Goal: Check status: Check status

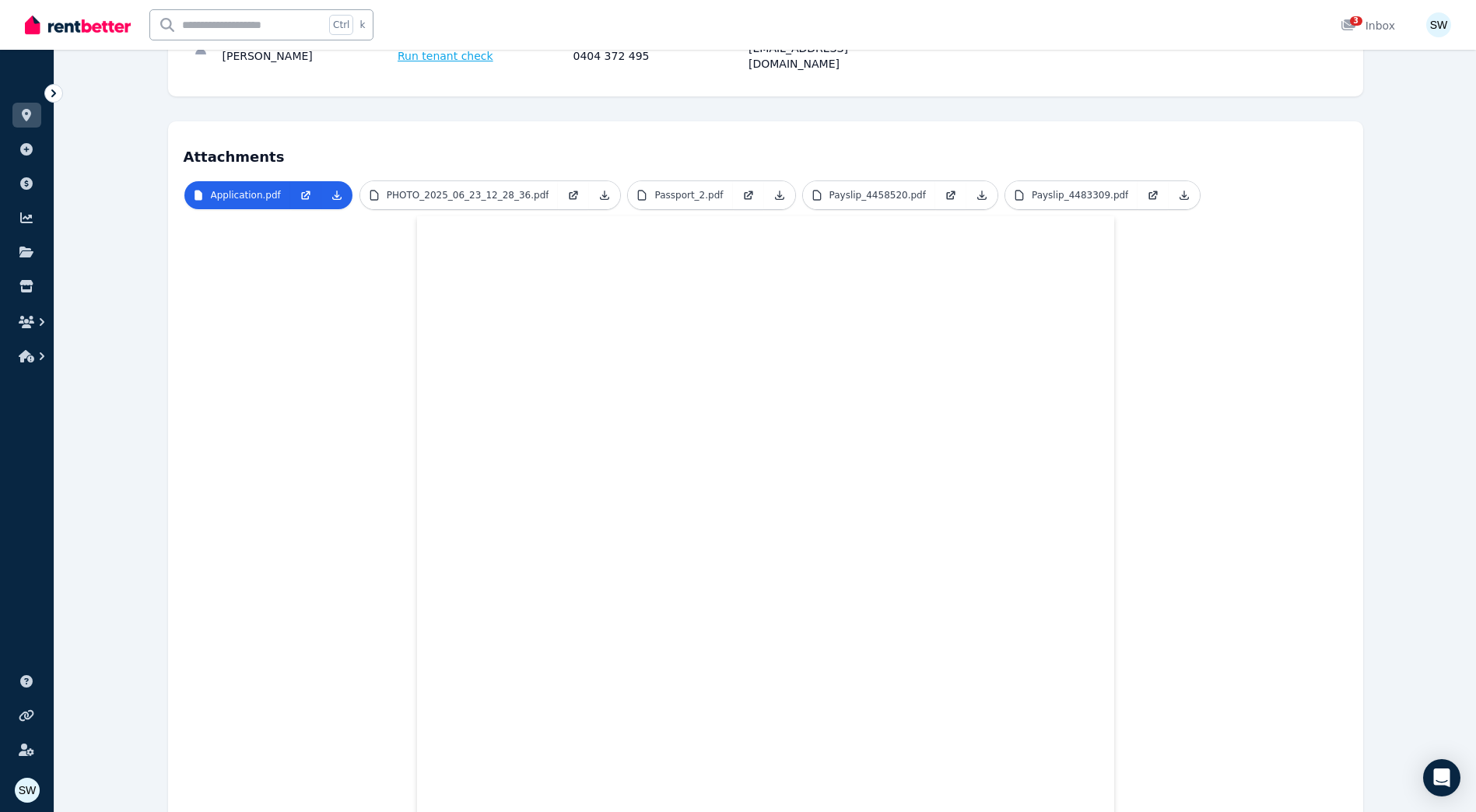
scroll to position [233, 0]
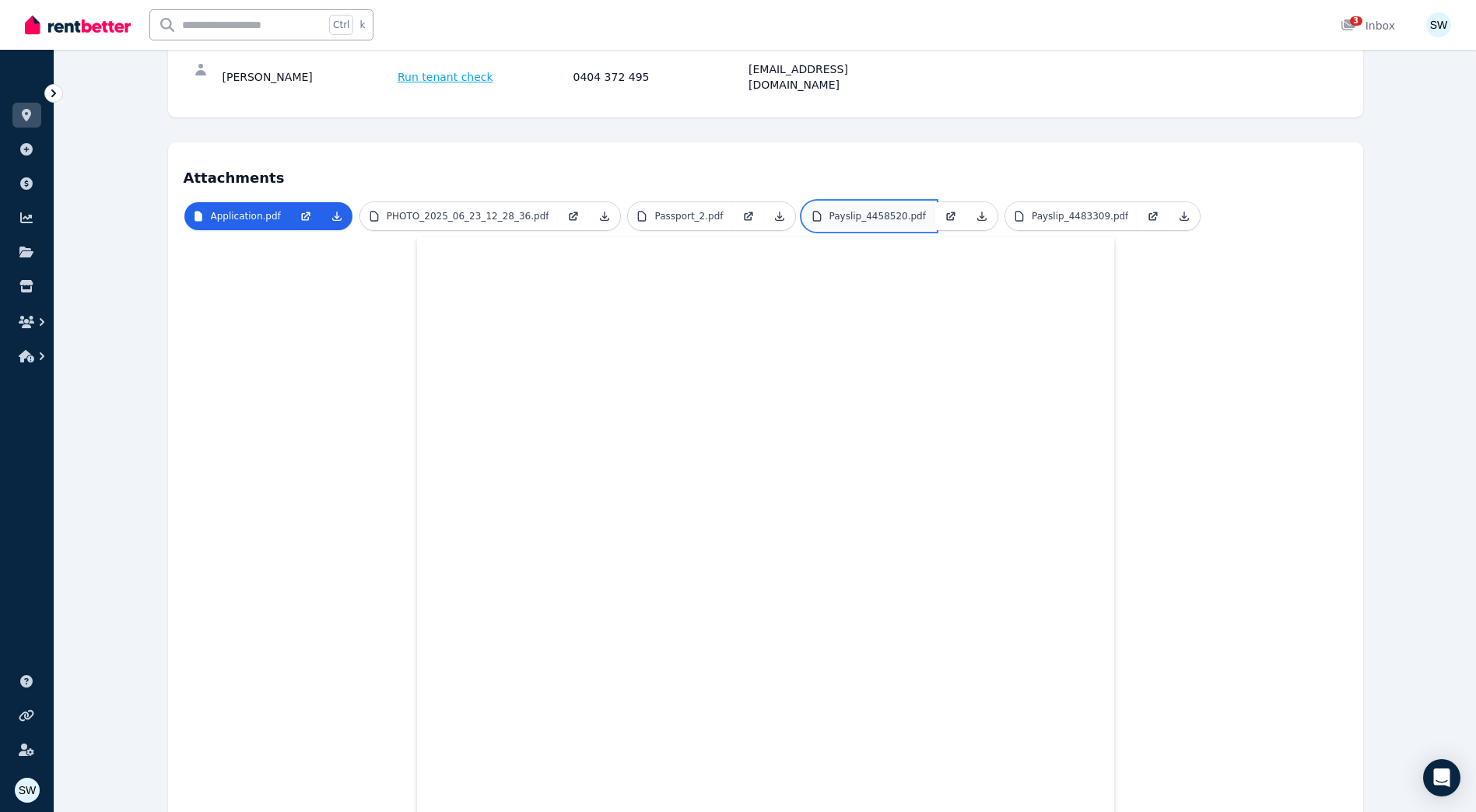
click at [842, 210] on p "Payslip_4458520.pdf" at bounding box center [877, 216] width 96 height 13
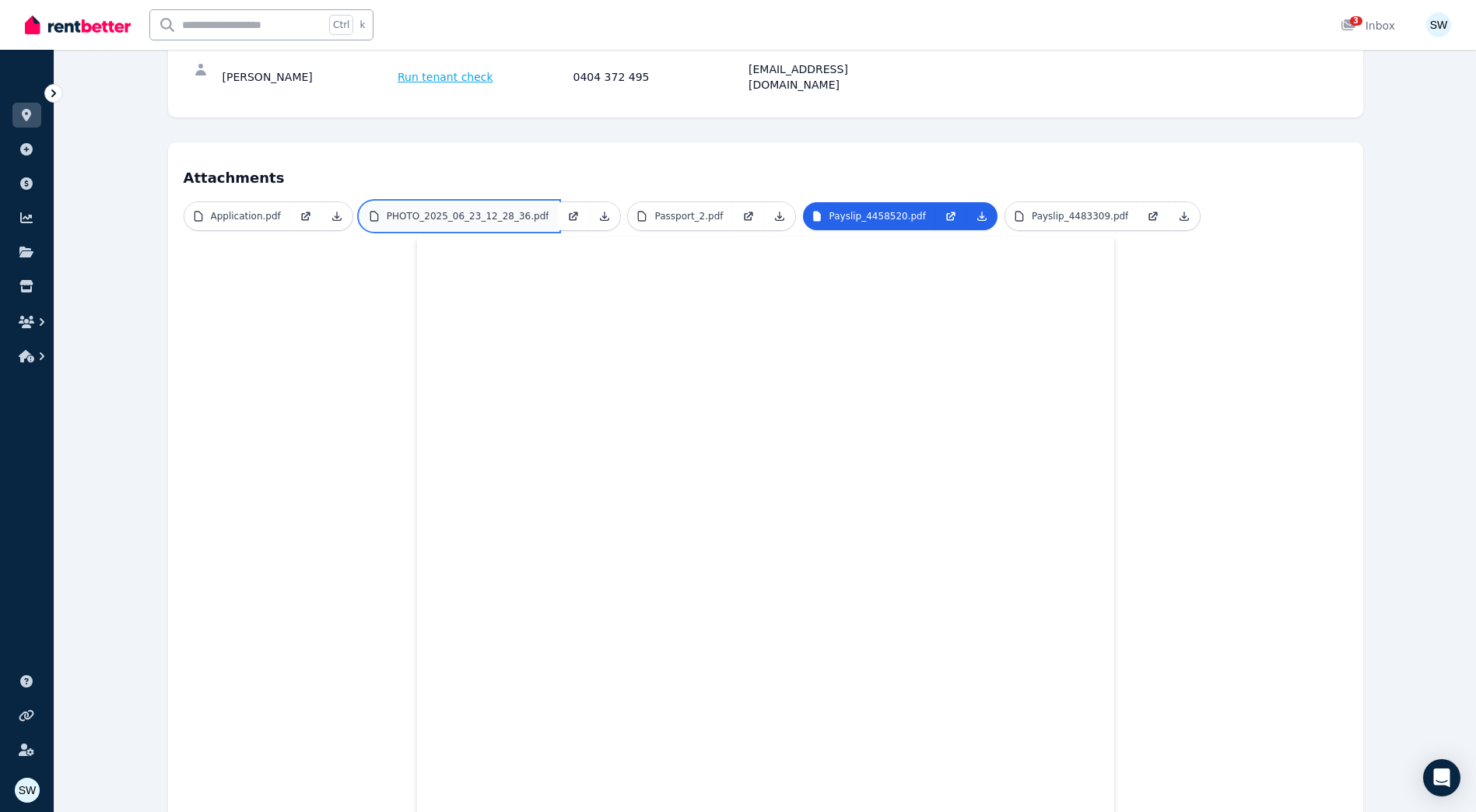
click at [409, 203] on link "PHOTO_2025_06_23_12_28_36.pdf" at bounding box center [459, 216] width 198 height 28
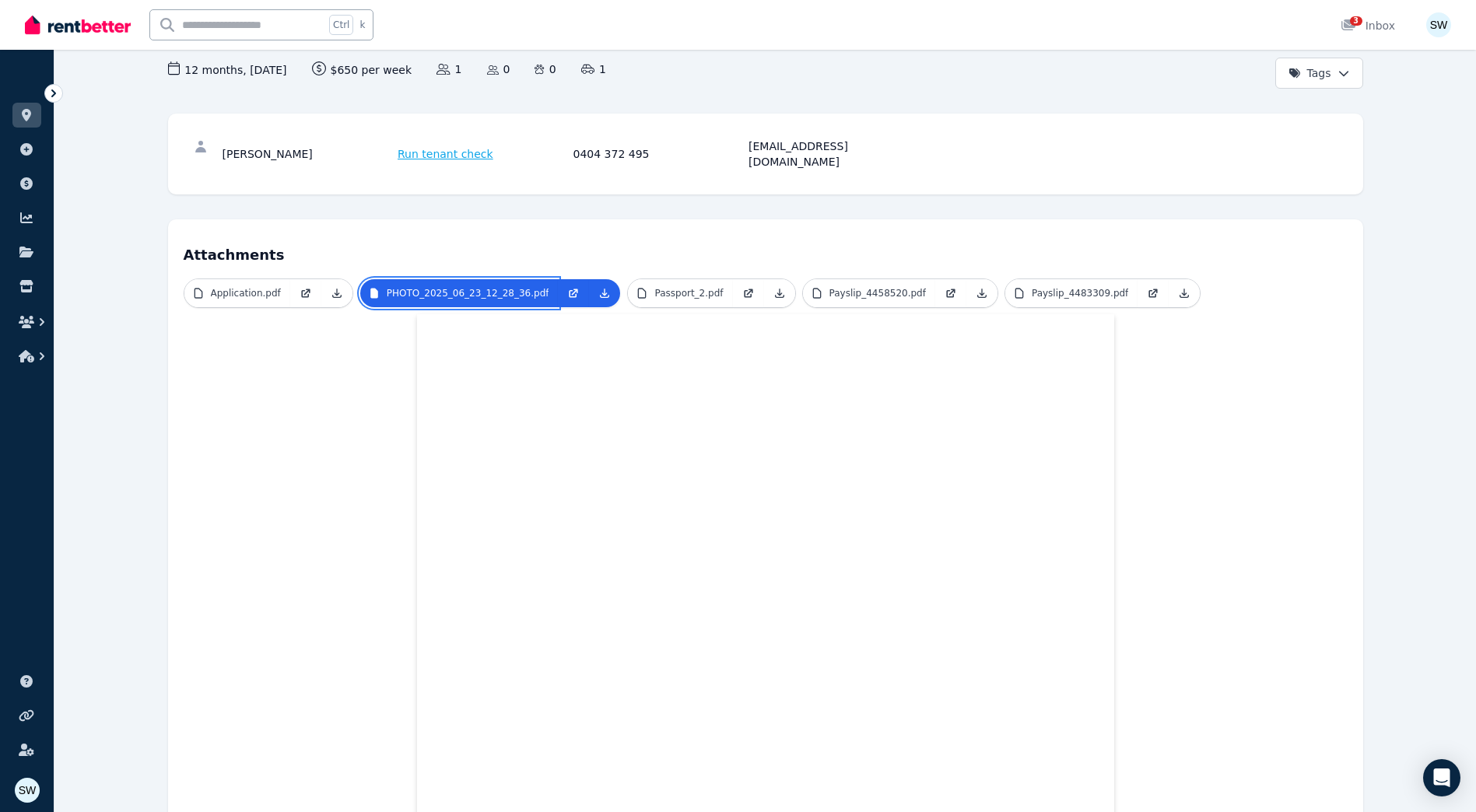
scroll to position [155, 0]
click at [260, 288] on p "Application.pdf" at bounding box center [246, 294] width 70 height 13
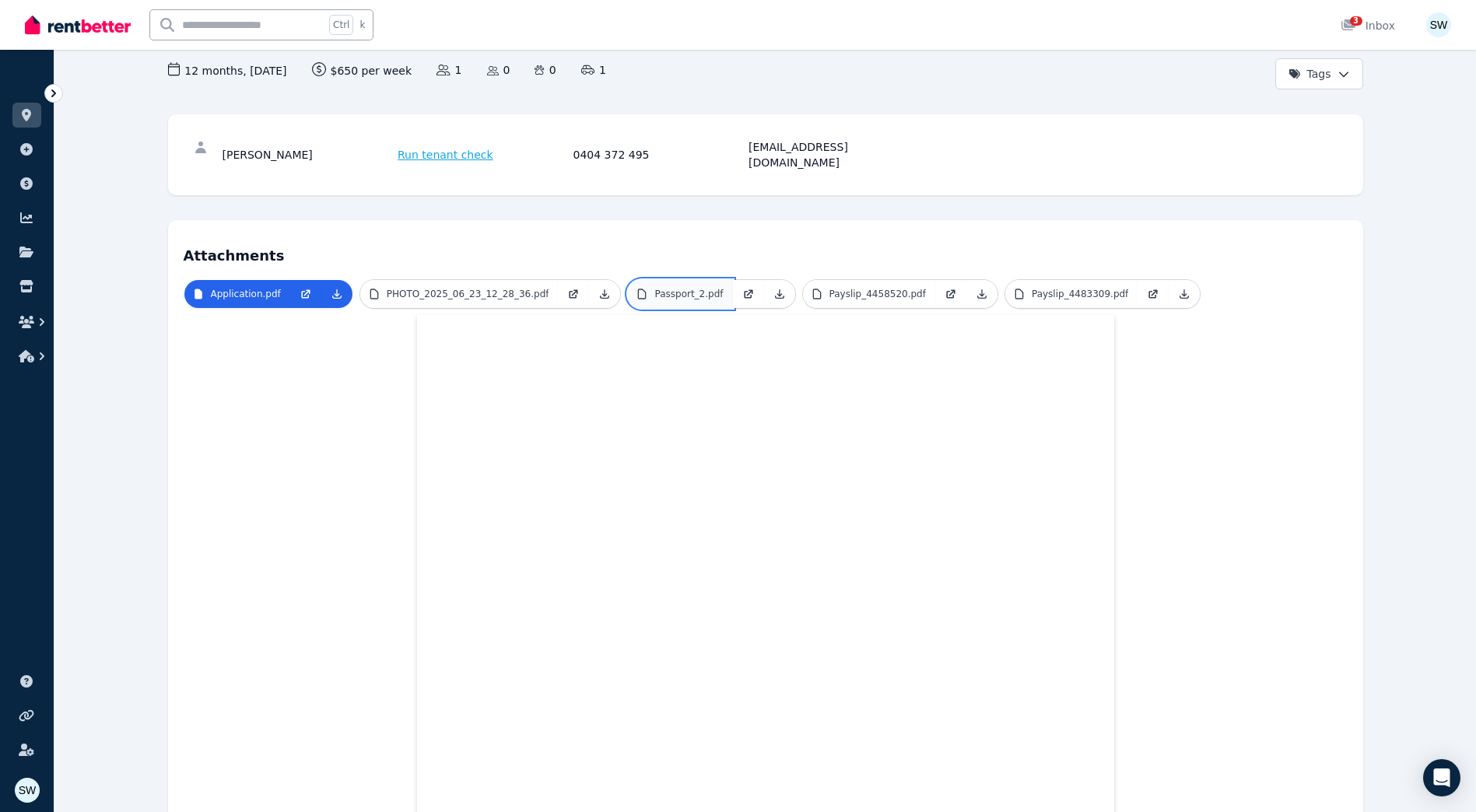
click at [635, 288] on icon at bounding box center [641, 294] width 13 height 13
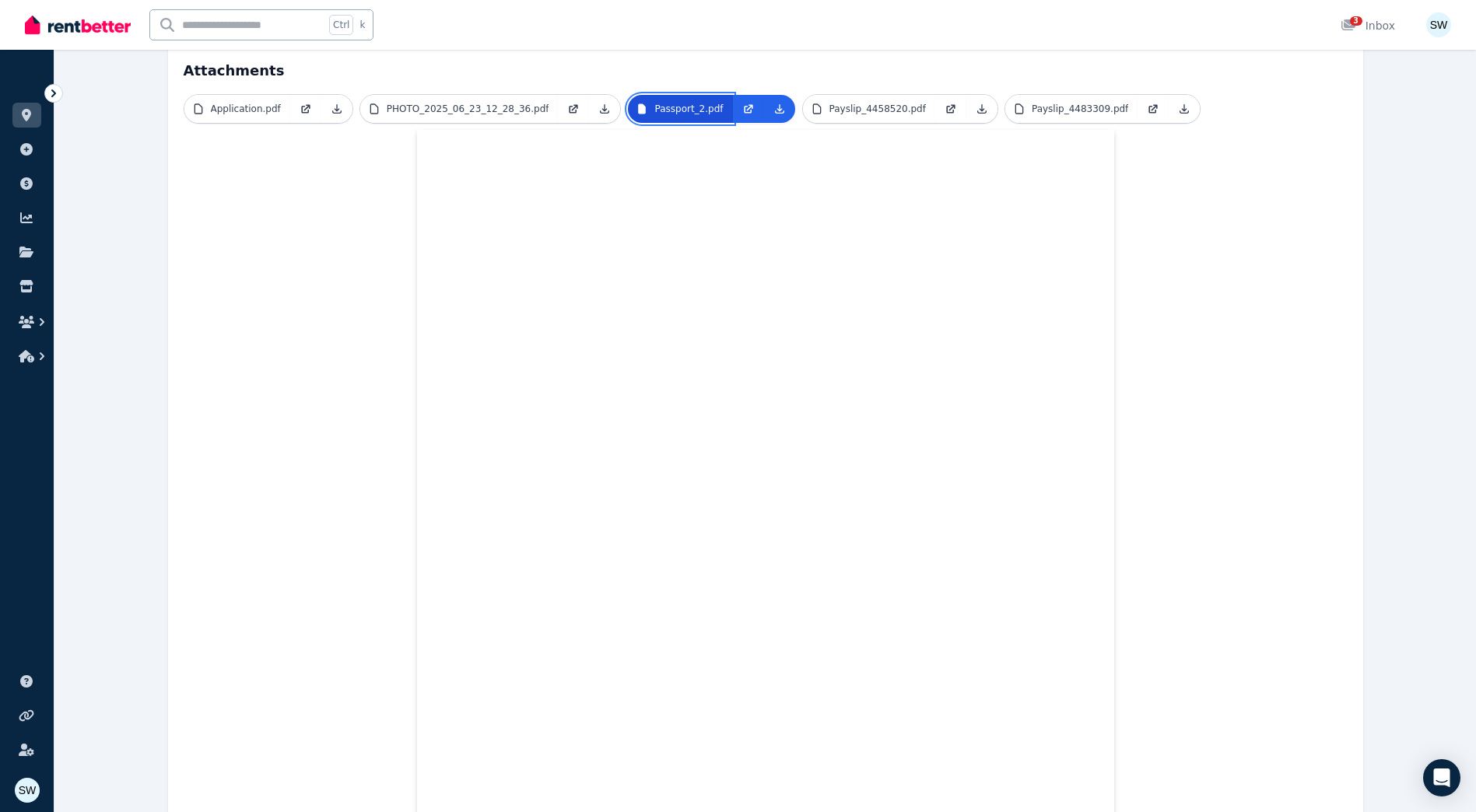
scroll to position [311, 0]
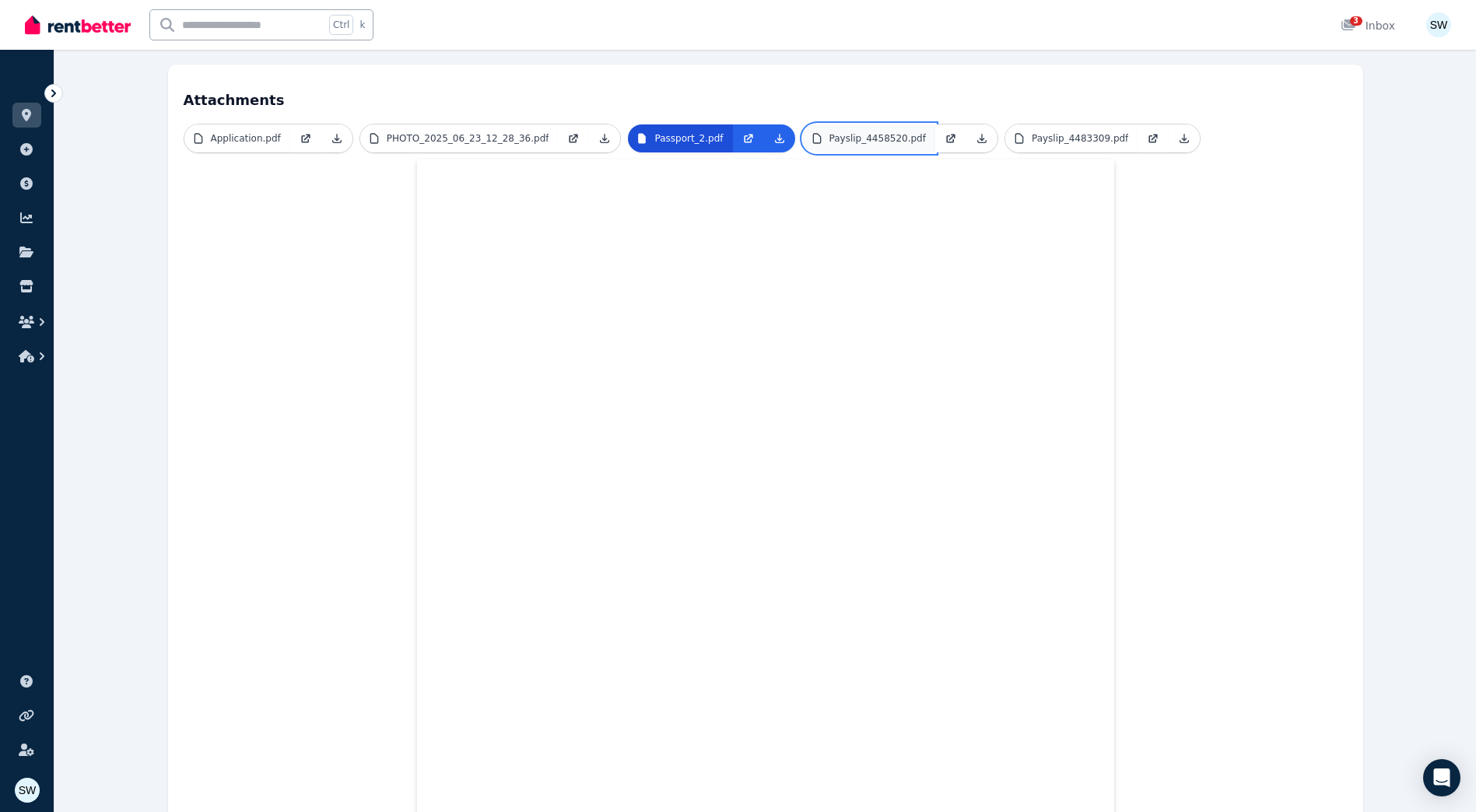
click at [847, 131] on link "Payslip_4458520.pdf" at bounding box center [869, 138] width 132 height 28
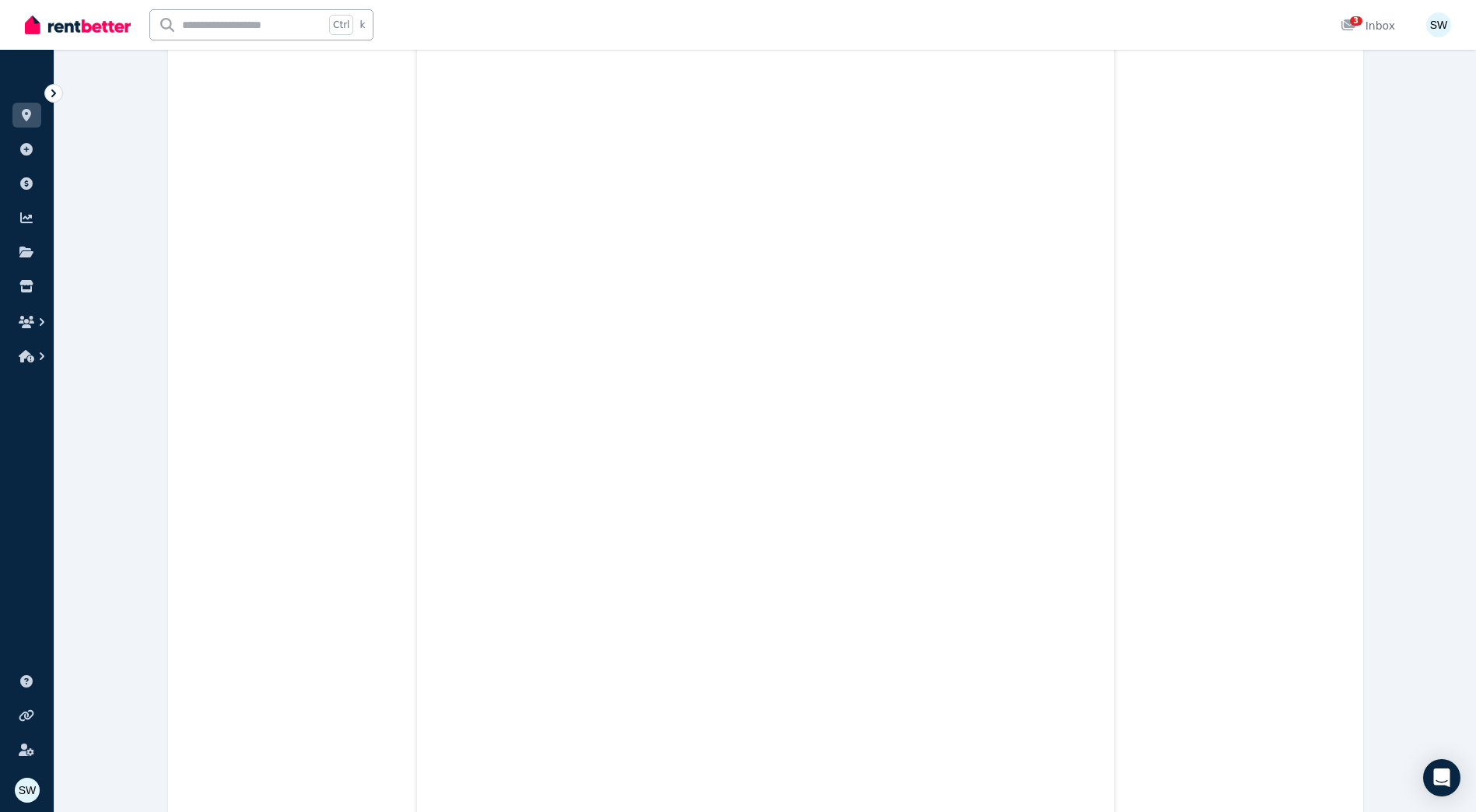
scroll to position [543, 0]
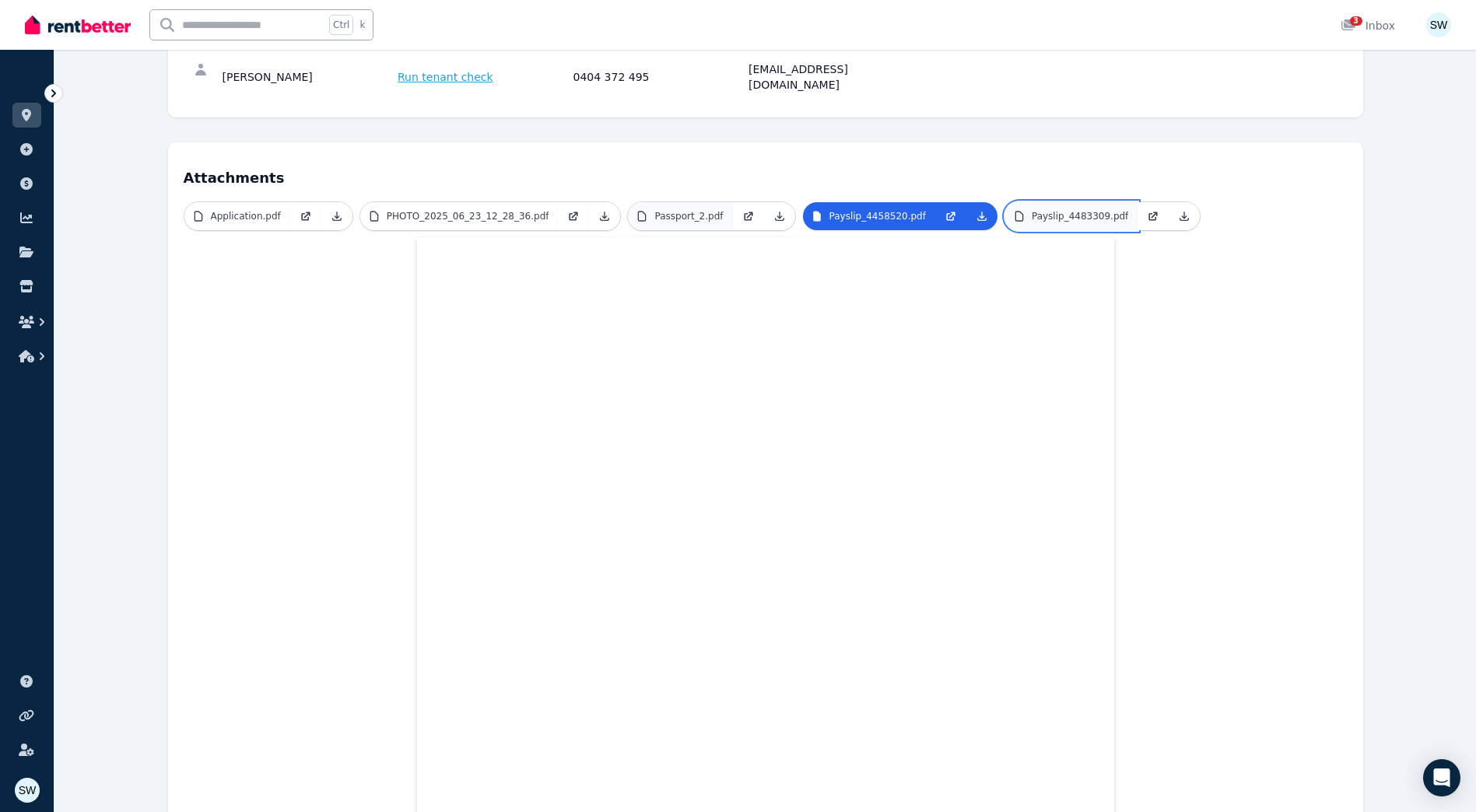
click at [1030, 209] on link "Payslip_4483309.pdf" at bounding box center [1071, 216] width 132 height 28
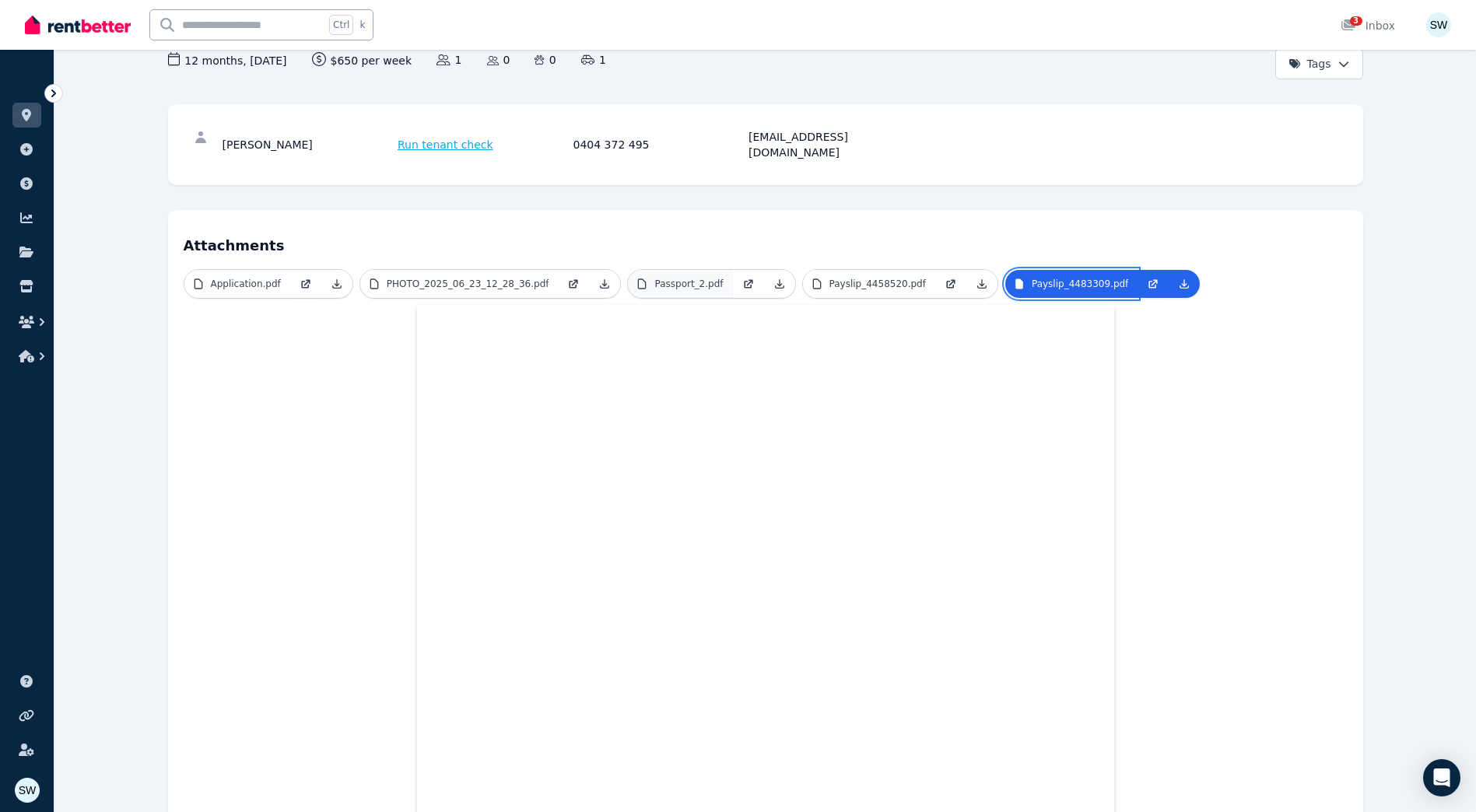
scroll to position [0, 0]
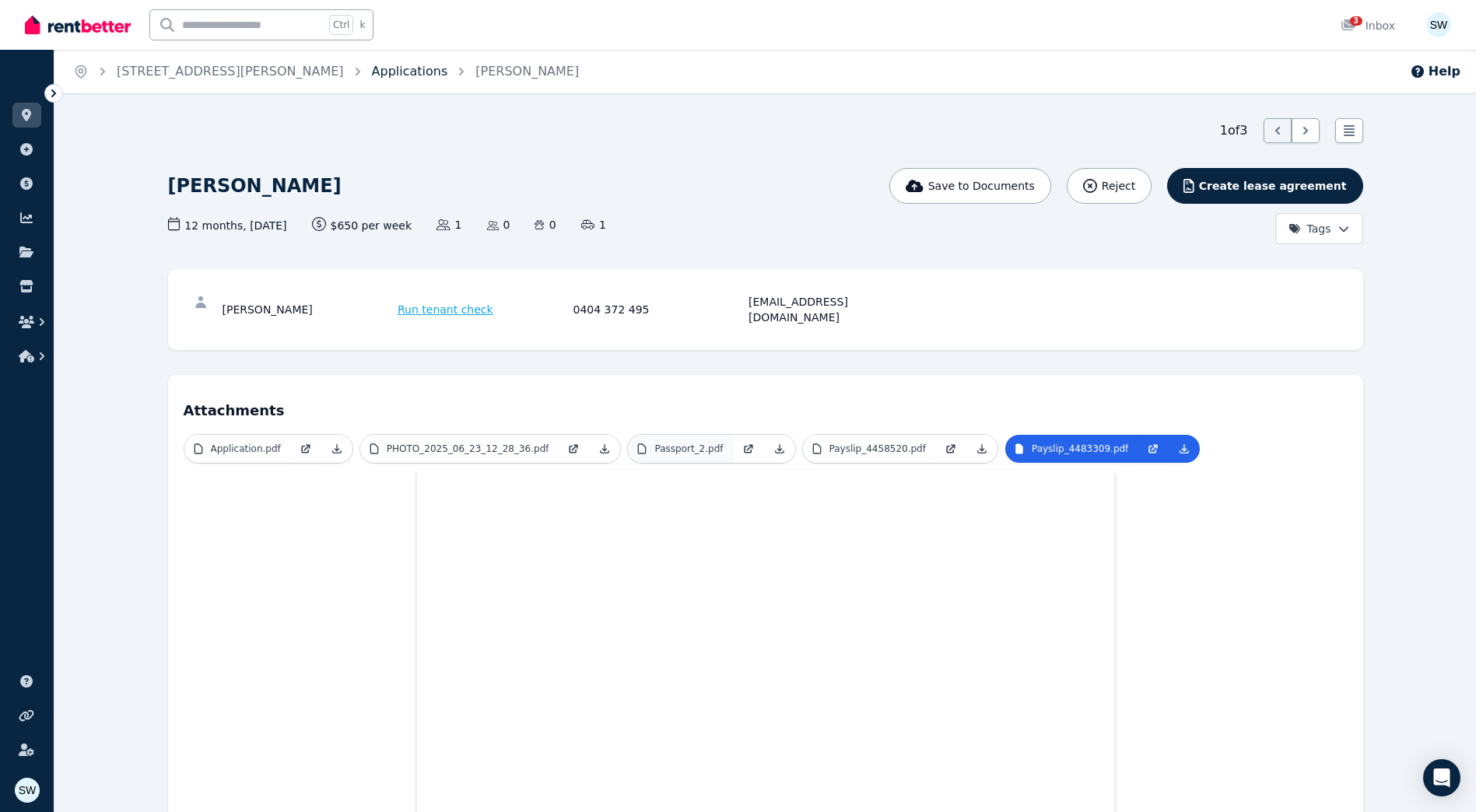
click at [372, 65] on link "Applications" at bounding box center [409, 71] width 76 height 15
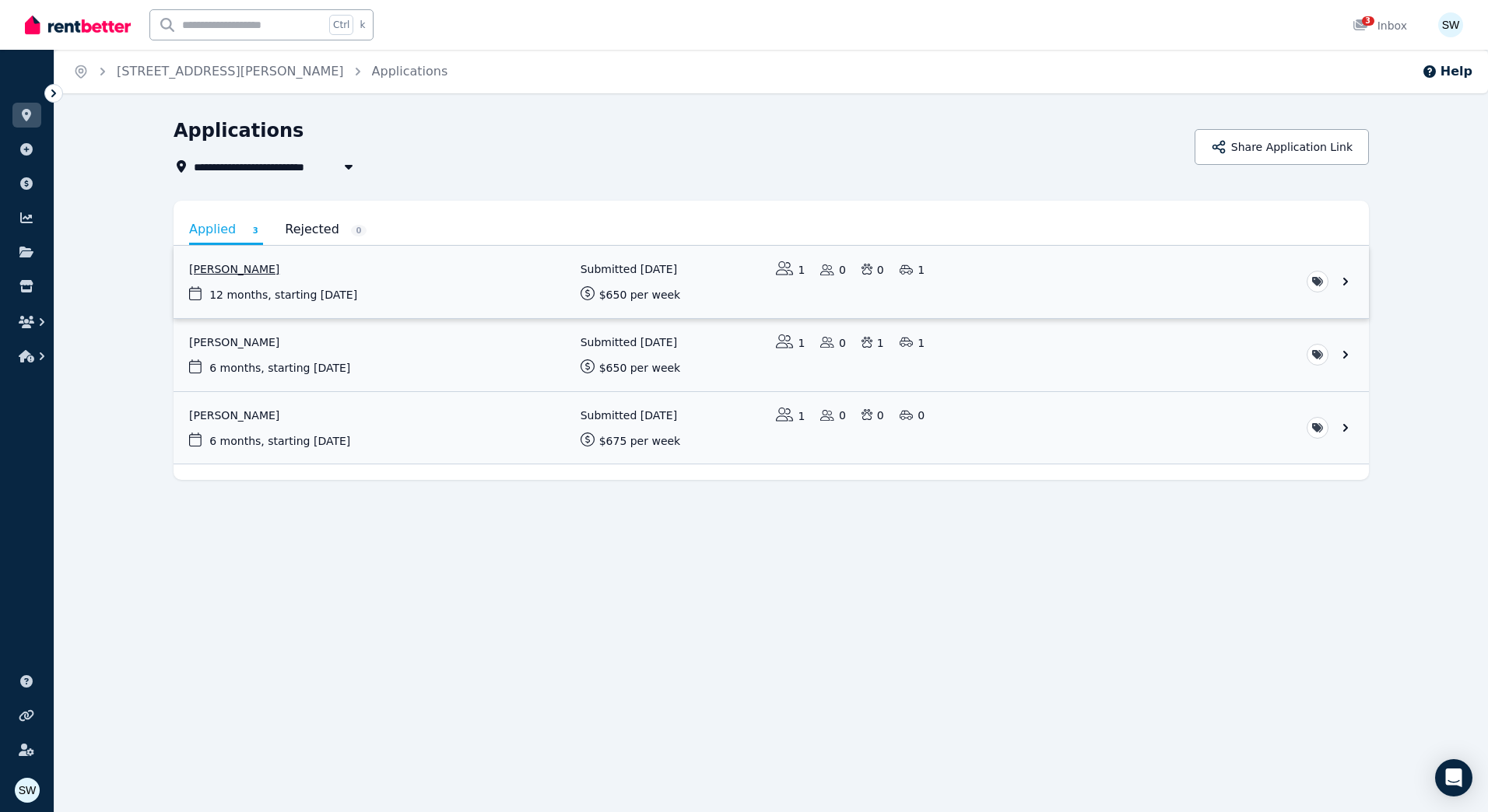
click at [453, 285] on link "View application: Megha Verma" at bounding box center [770, 282] width 1195 height 72
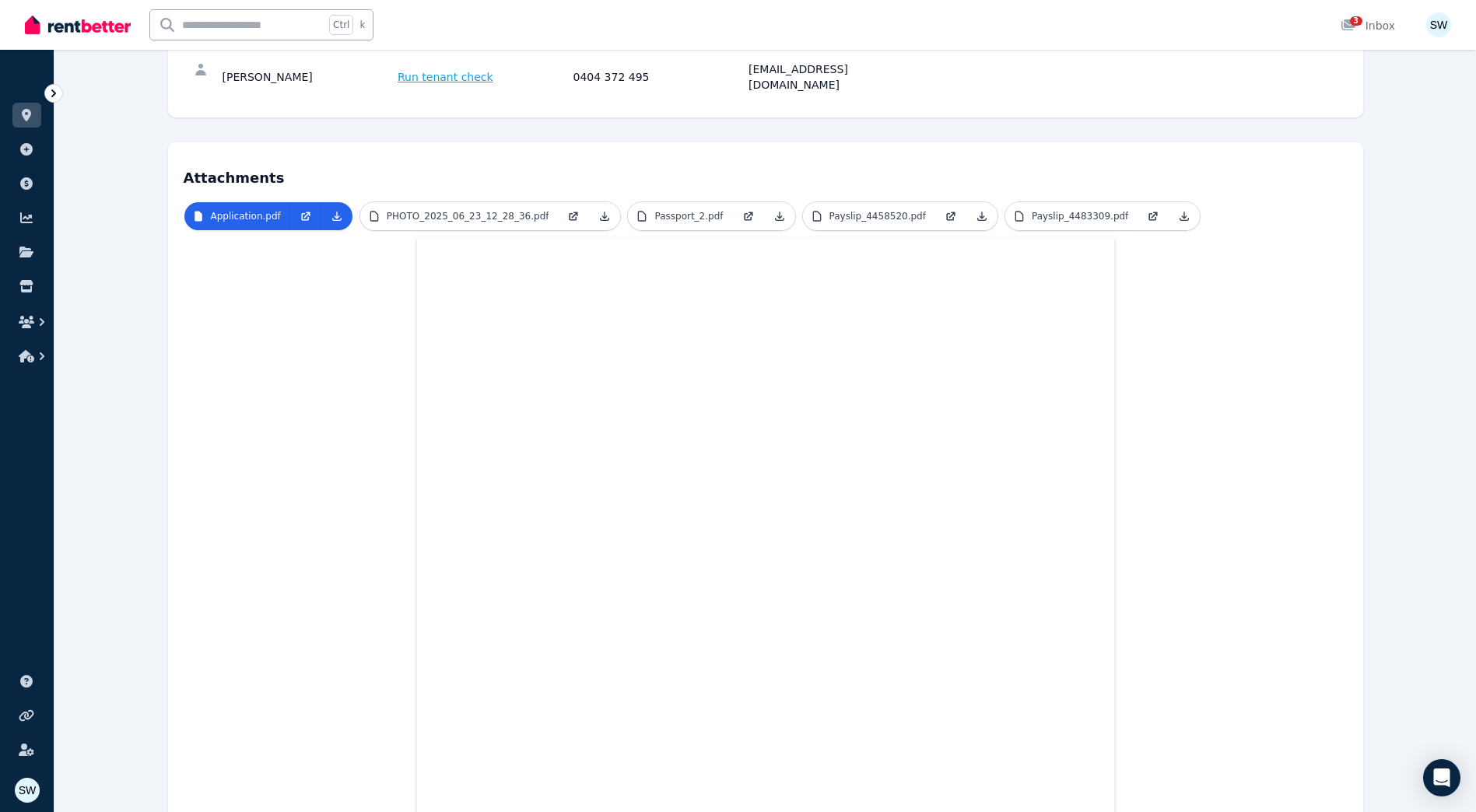
scroll to position [234, 0]
click at [465, 209] on p "PHOTO_2025_06_23_12_28_36.pdf" at bounding box center [468, 215] width 162 height 13
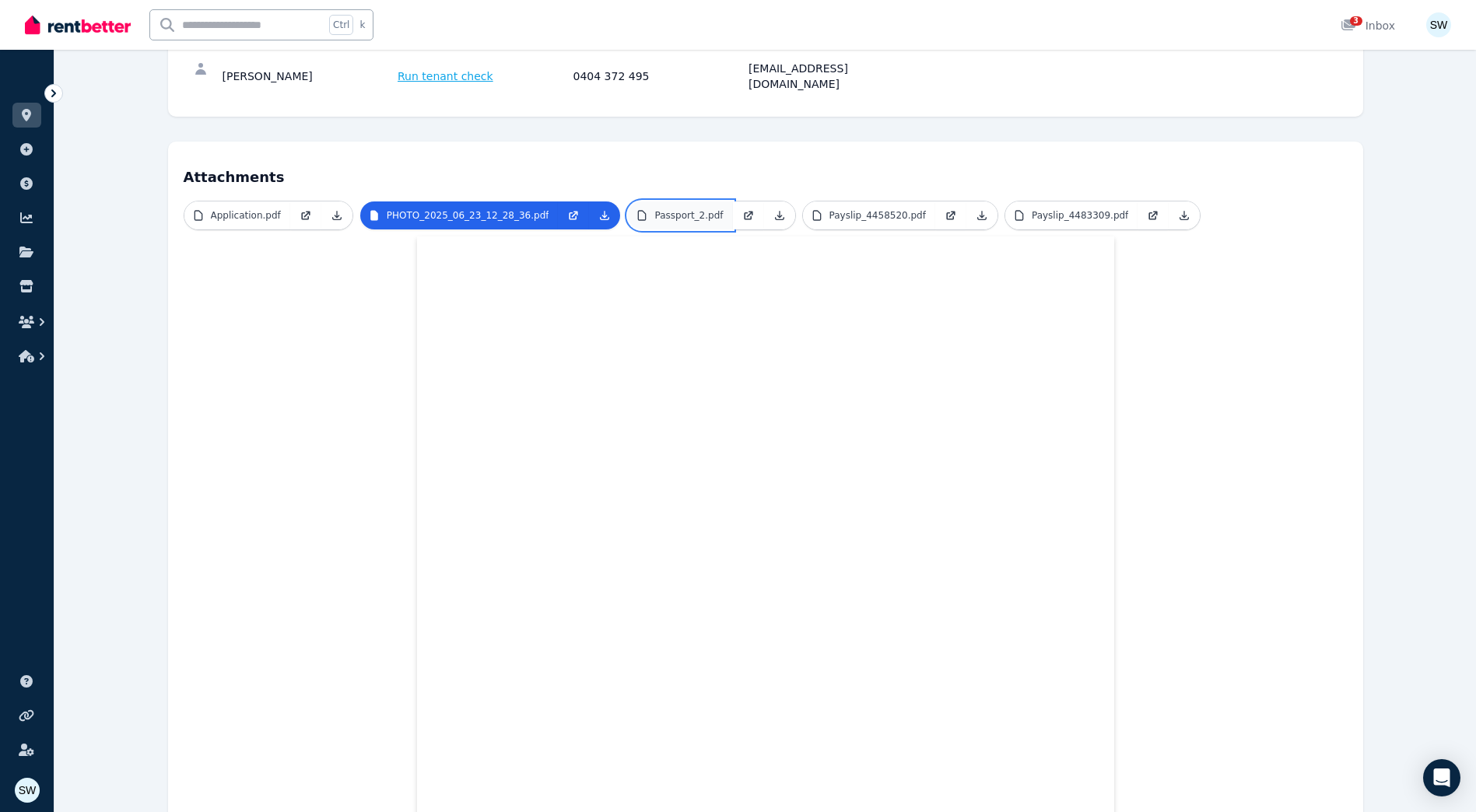
click at [677, 209] on p "Passport_2.pdf" at bounding box center [688, 215] width 69 height 13
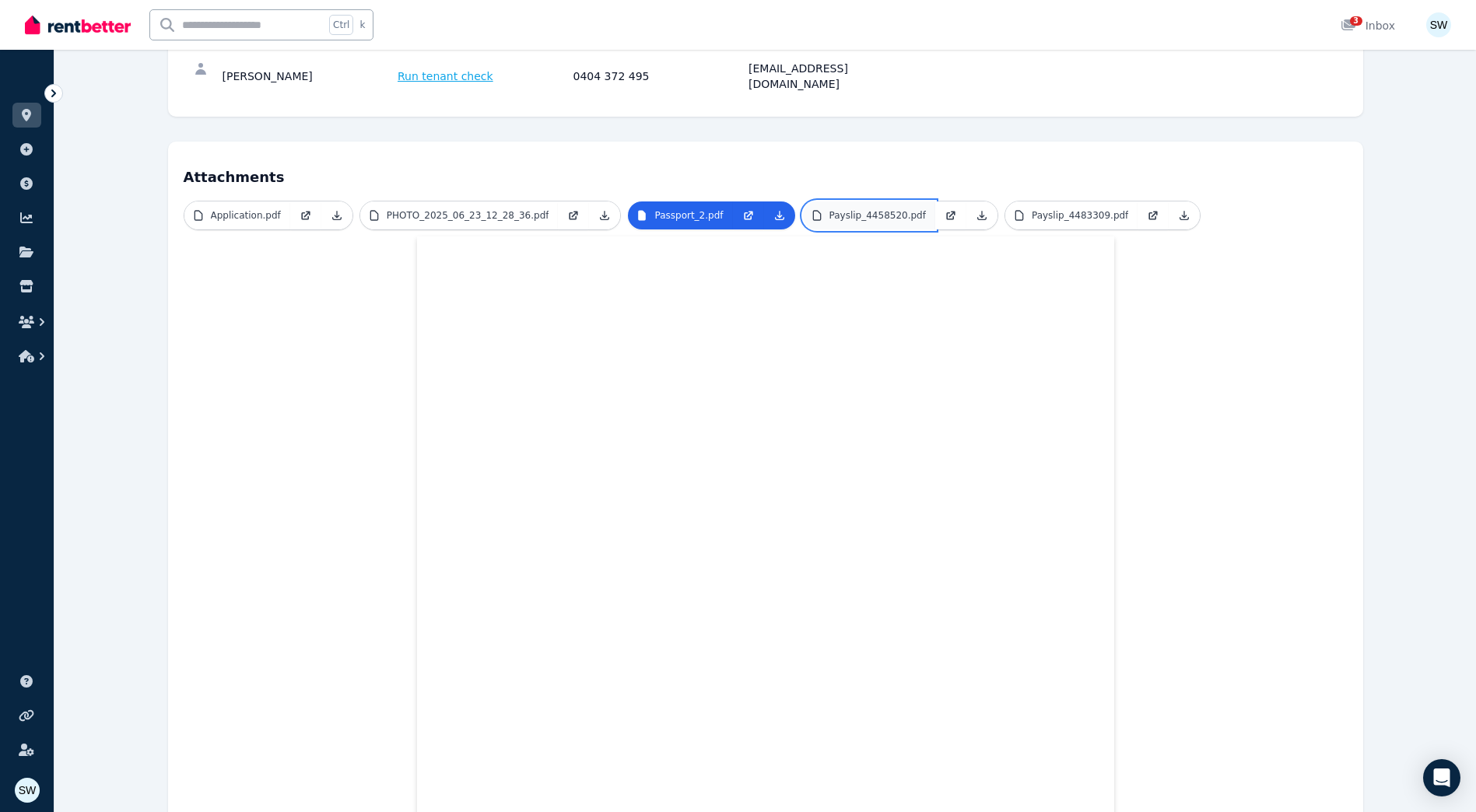
click at [829, 209] on p "Payslip_4458520.pdf" at bounding box center [877, 215] width 96 height 13
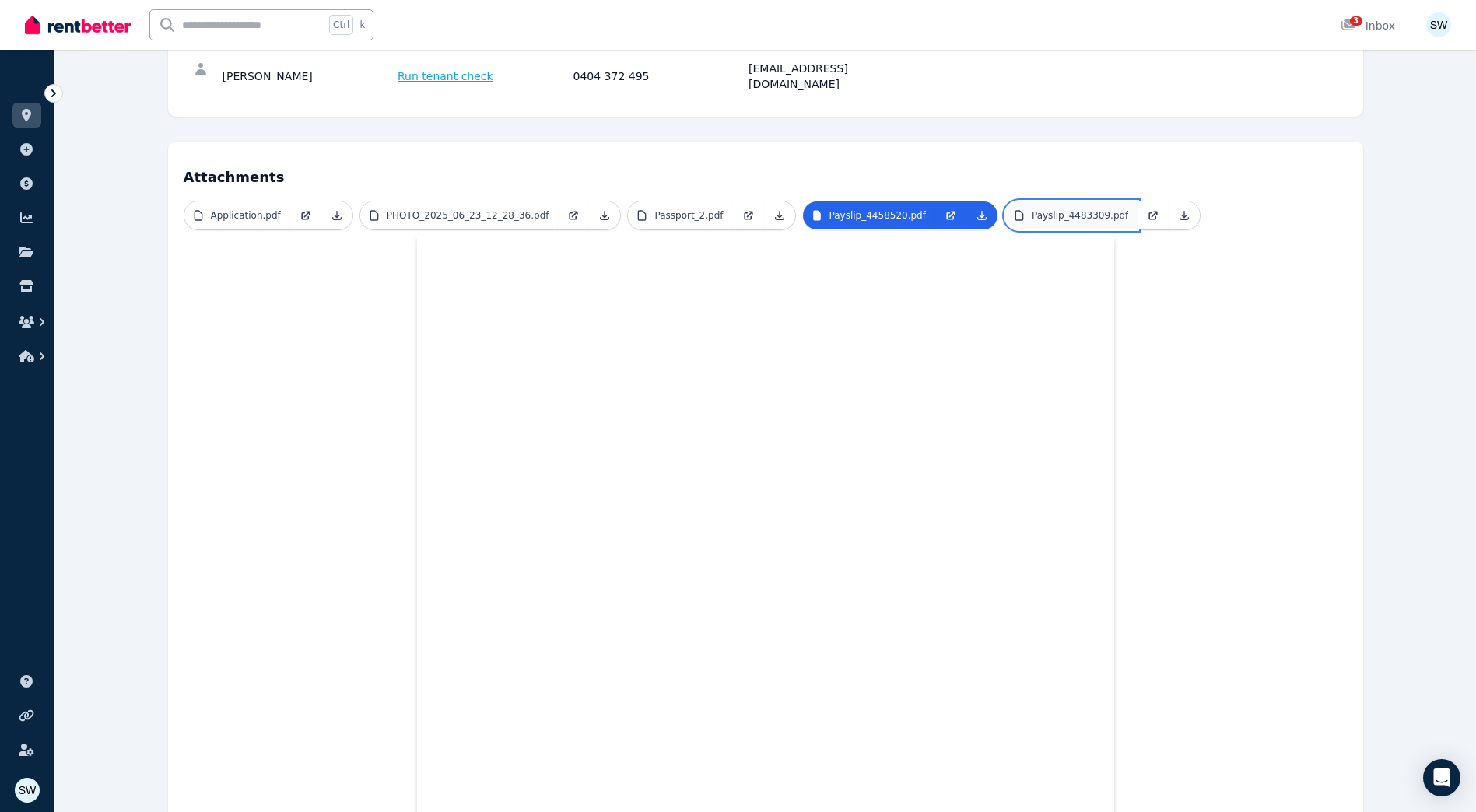
click at [1031, 209] on p "Payslip_4483309.pdf" at bounding box center [1079, 215] width 96 height 13
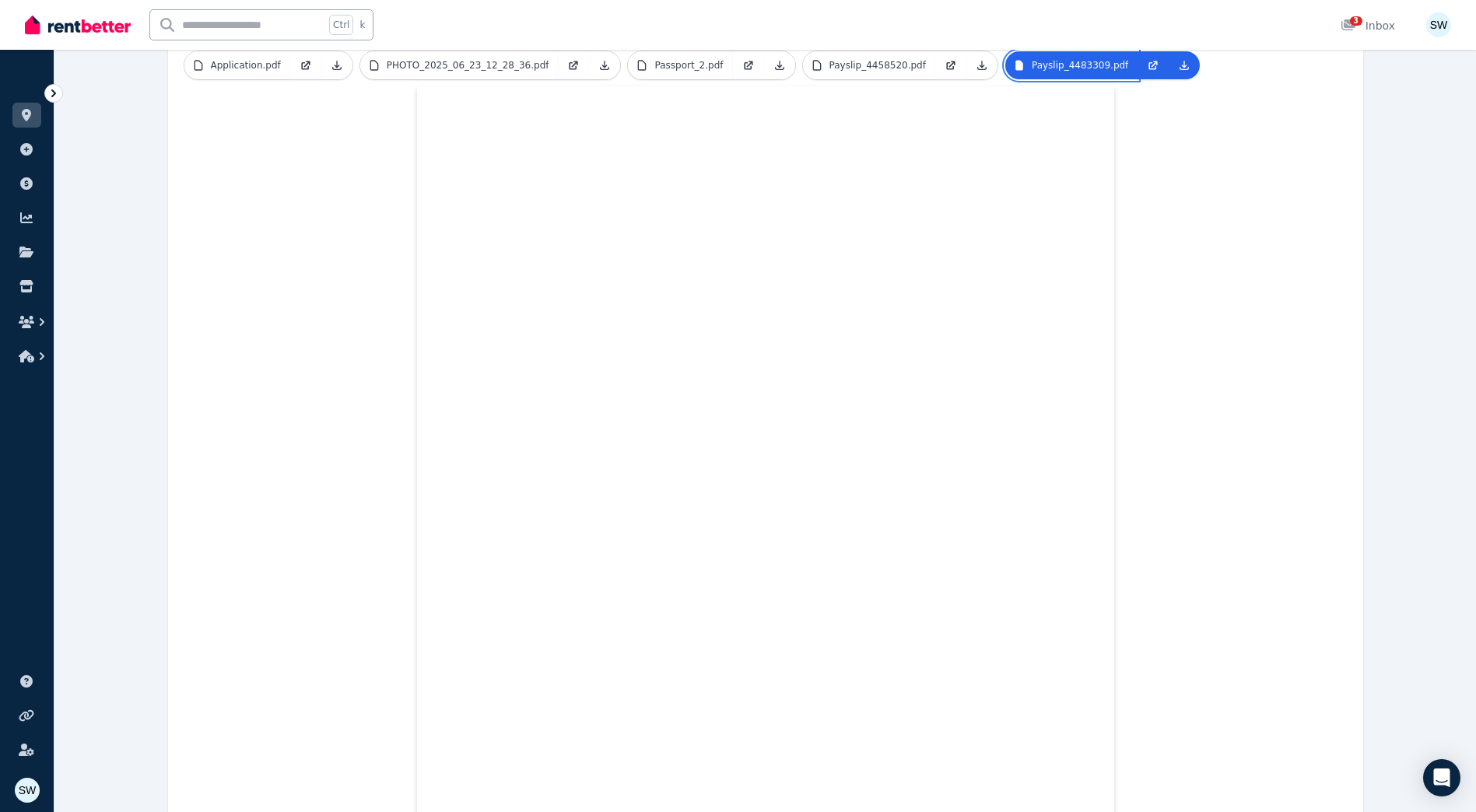
scroll to position [363, 0]
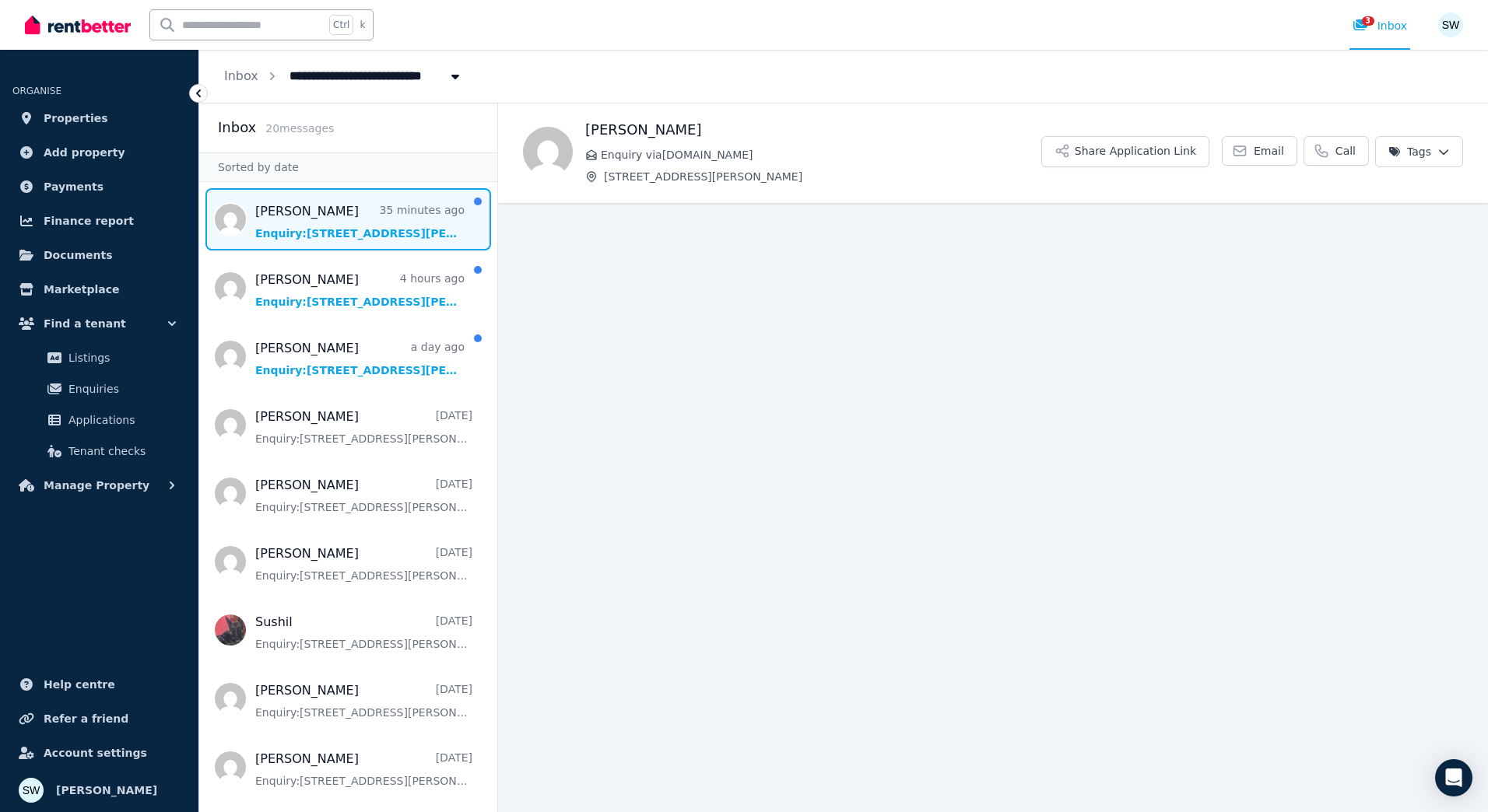
click at [378, 231] on span "Message list" at bounding box center [348, 219] width 298 height 62
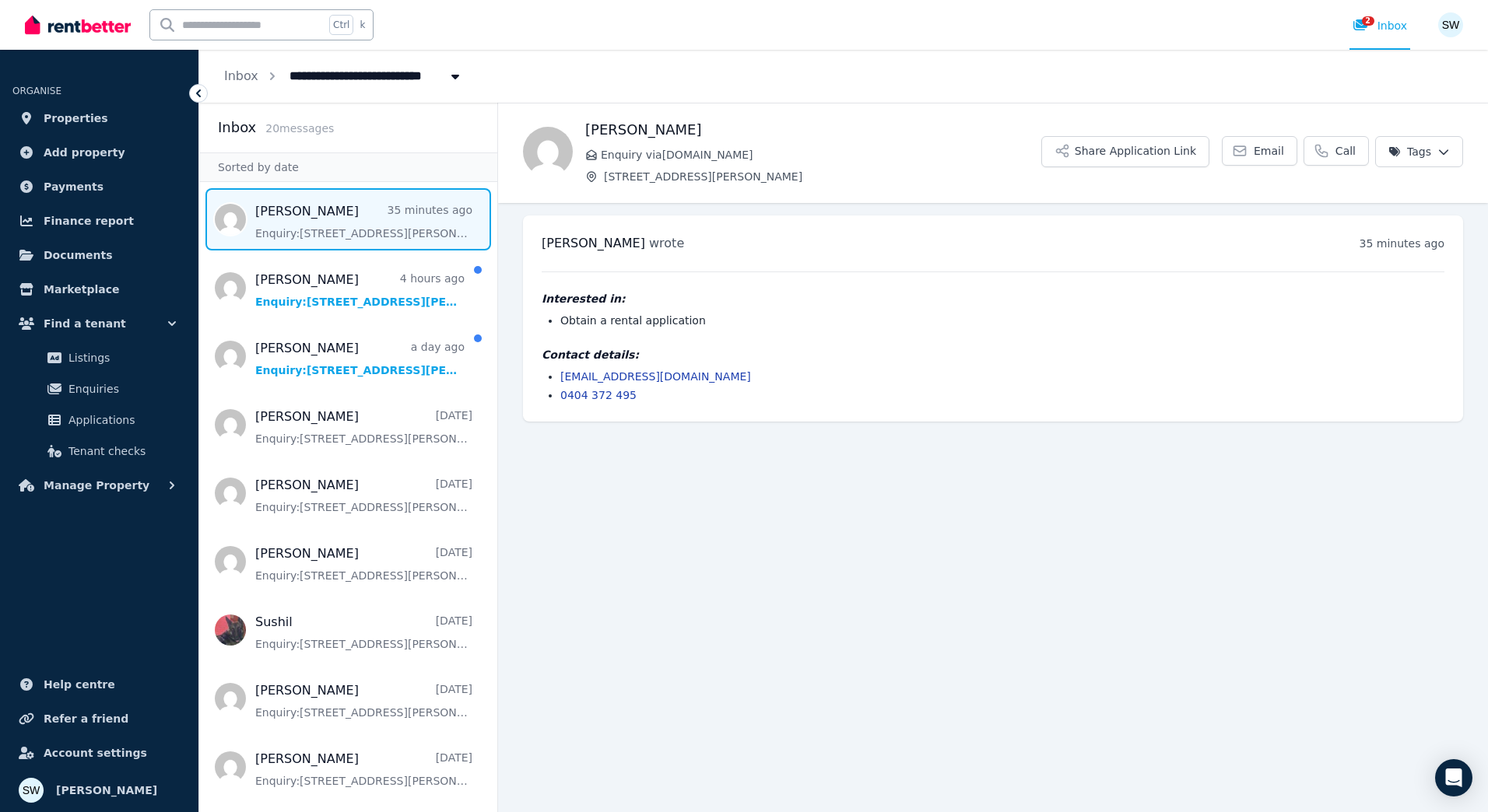
click at [719, 346] on div "Interested in: Obtain a rental application Contact details: [EMAIL_ADDRESS][DOM…" at bounding box center [993, 337] width 903 height 131
click at [700, 317] on li "Obtain a rental application" at bounding box center [1002, 321] width 884 height 16
drag, startPoint x: 736, startPoint y: 378, endPoint x: 560, endPoint y: 378, distance: 176.0
click at [560, 378] on li "[EMAIL_ADDRESS][DOMAIN_NAME]" at bounding box center [1002, 376] width 884 height 16
copy link "[EMAIL_ADDRESS][DOMAIN_NAME]"
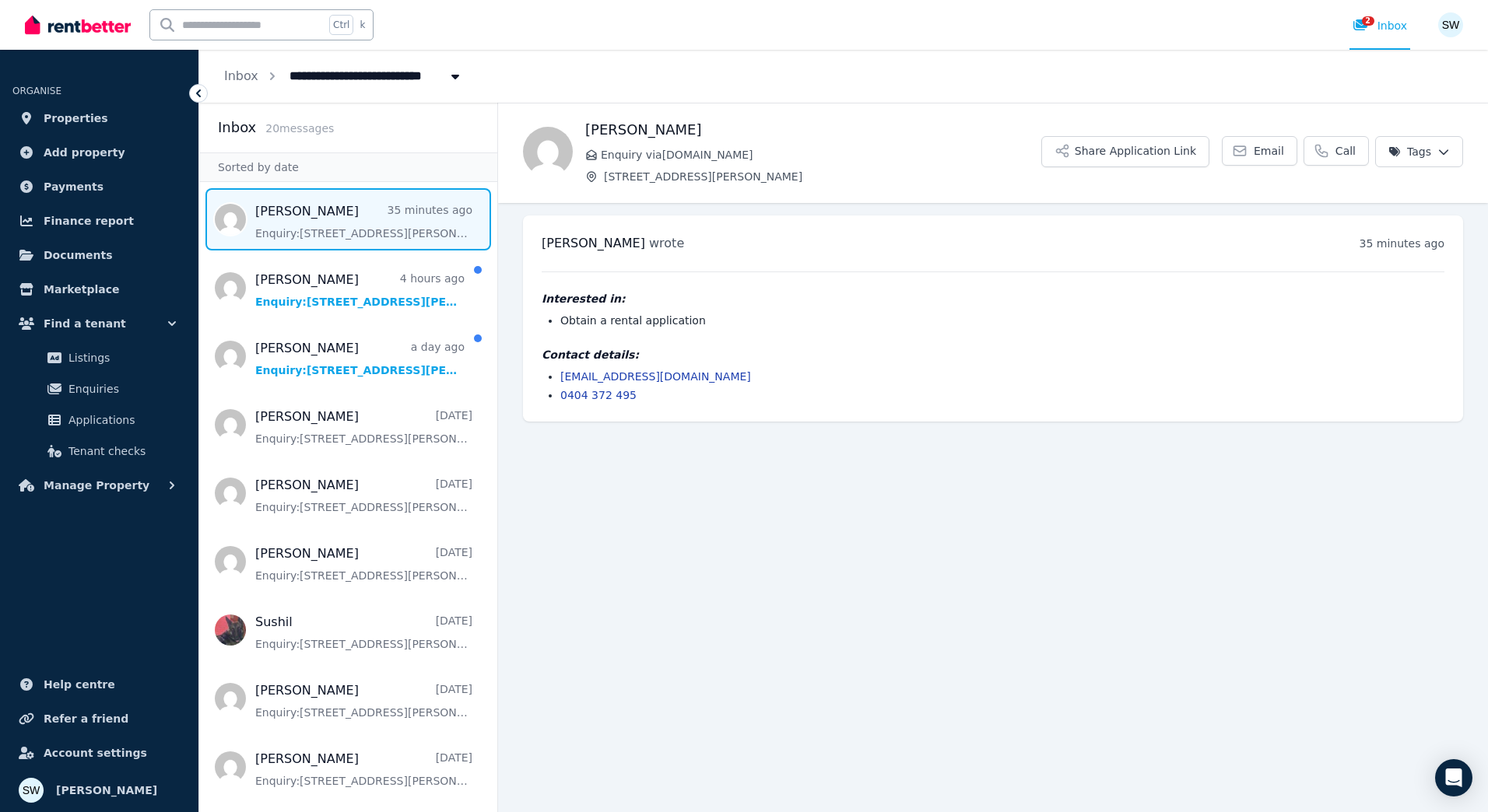
click at [770, 445] on main "Back [PERSON_NAME] Enquiry via [DOMAIN_NAME] [STREET_ADDRESS][PERSON_NAME] Shar…" at bounding box center [993, 457] width 990 height 709
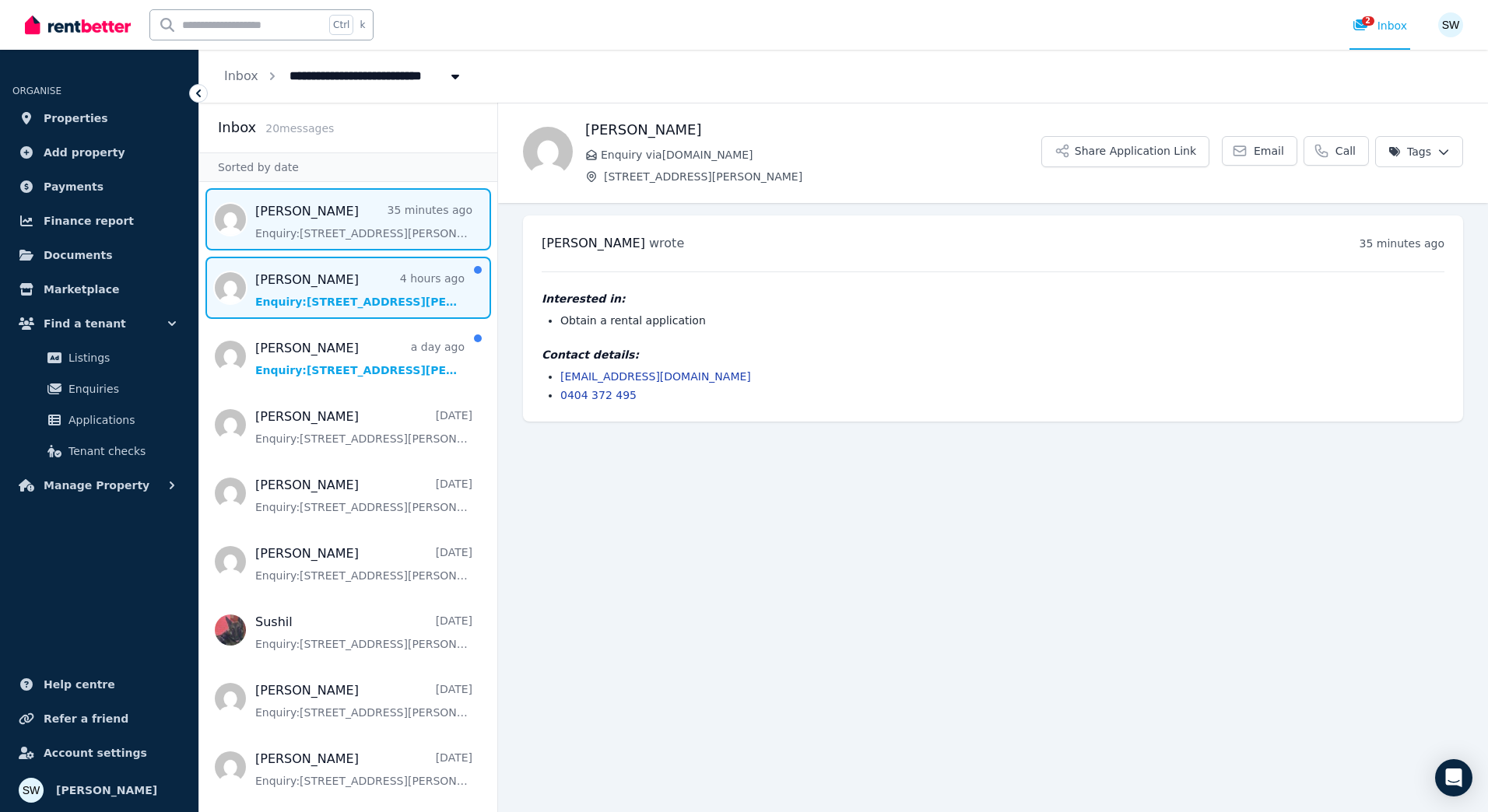
click at [322, 304] on span "Message list" at bounding box center [348, 288] width 298 height 62
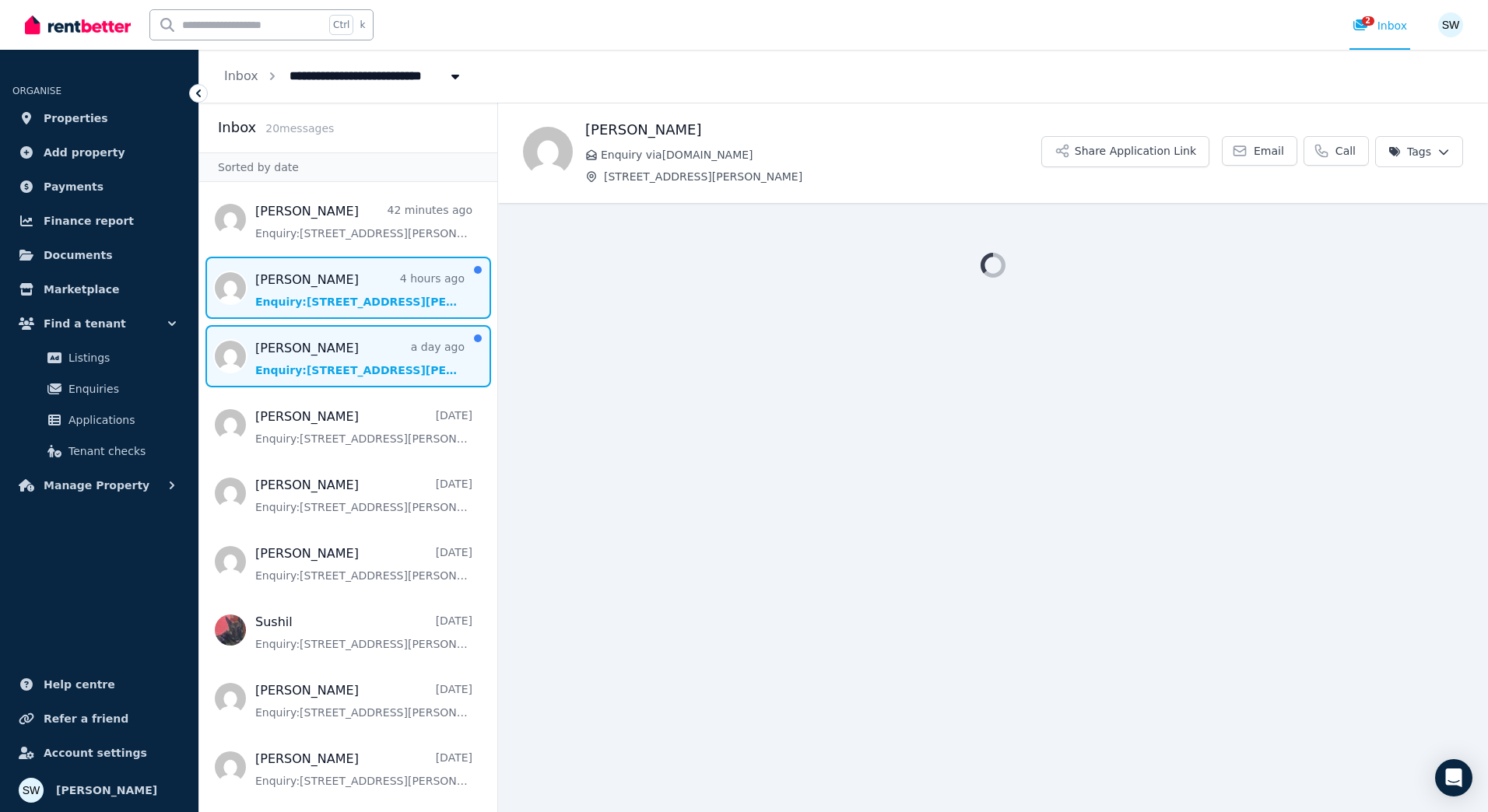
click at [324, 351] on span "Message list" at bounding box center [348, 356] width 298 height 62
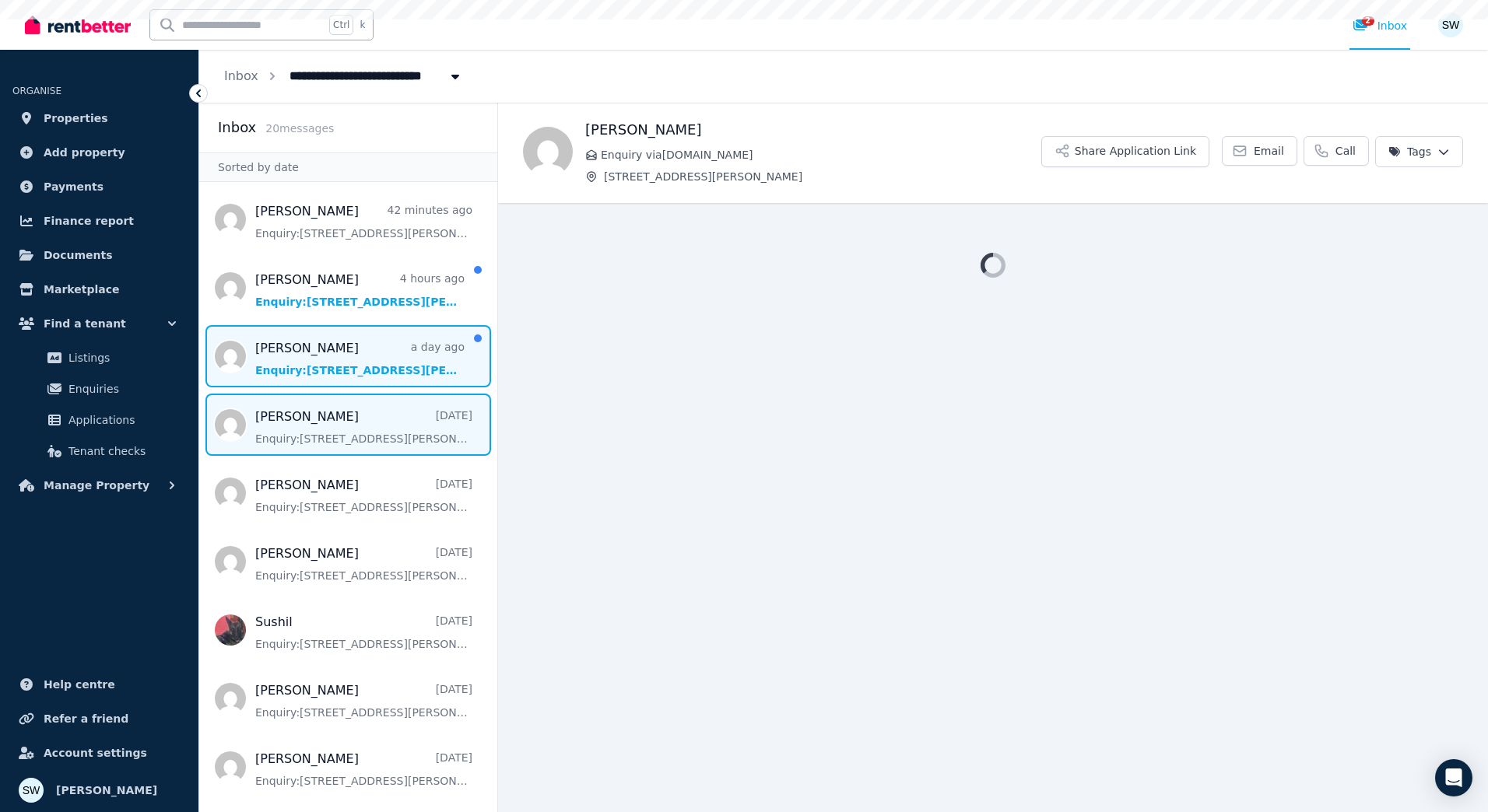
click at [318, 404] on span "Message list" at bounding box center [348, 424] width 298 height 62
click at [319, 373] on span "Message list" at bounding box center [348, 356] width 298 height 62
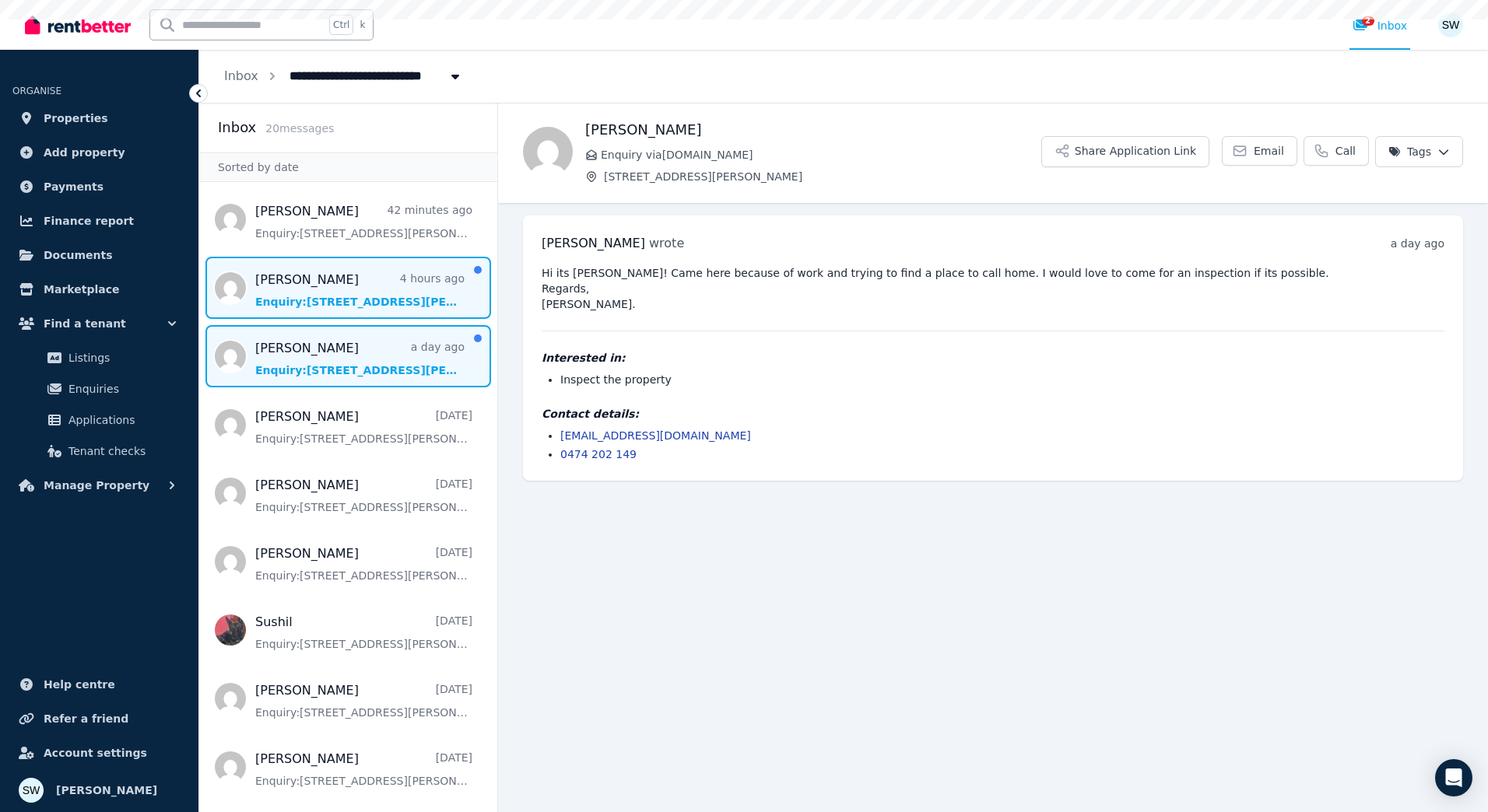
click at [327, 312] on span "Message list" at bounding box center [348, 288] width 298 height 62
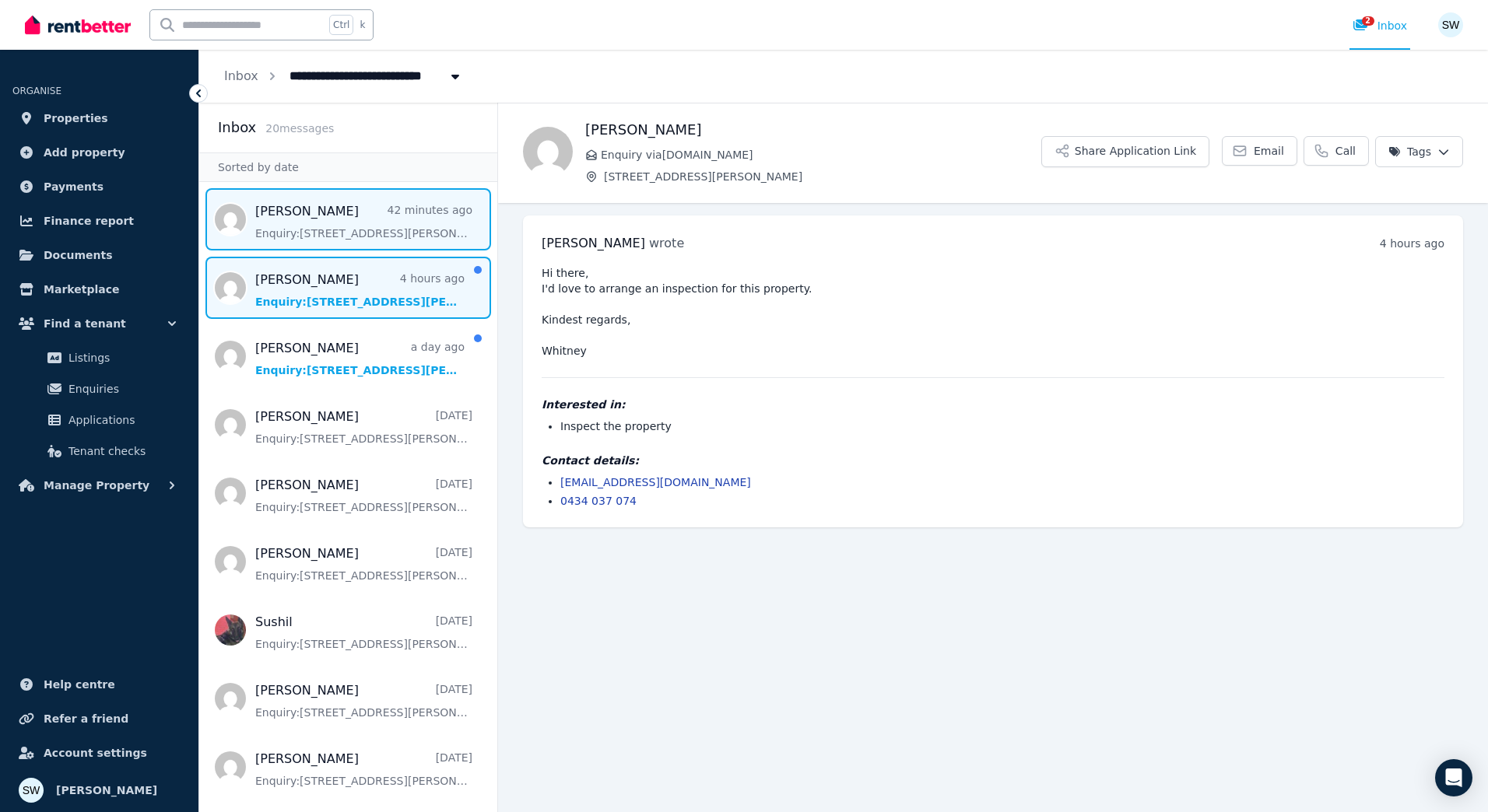
click at [326, 244] on span "Message list" at bounding box center [348, 219] width 298 height 62
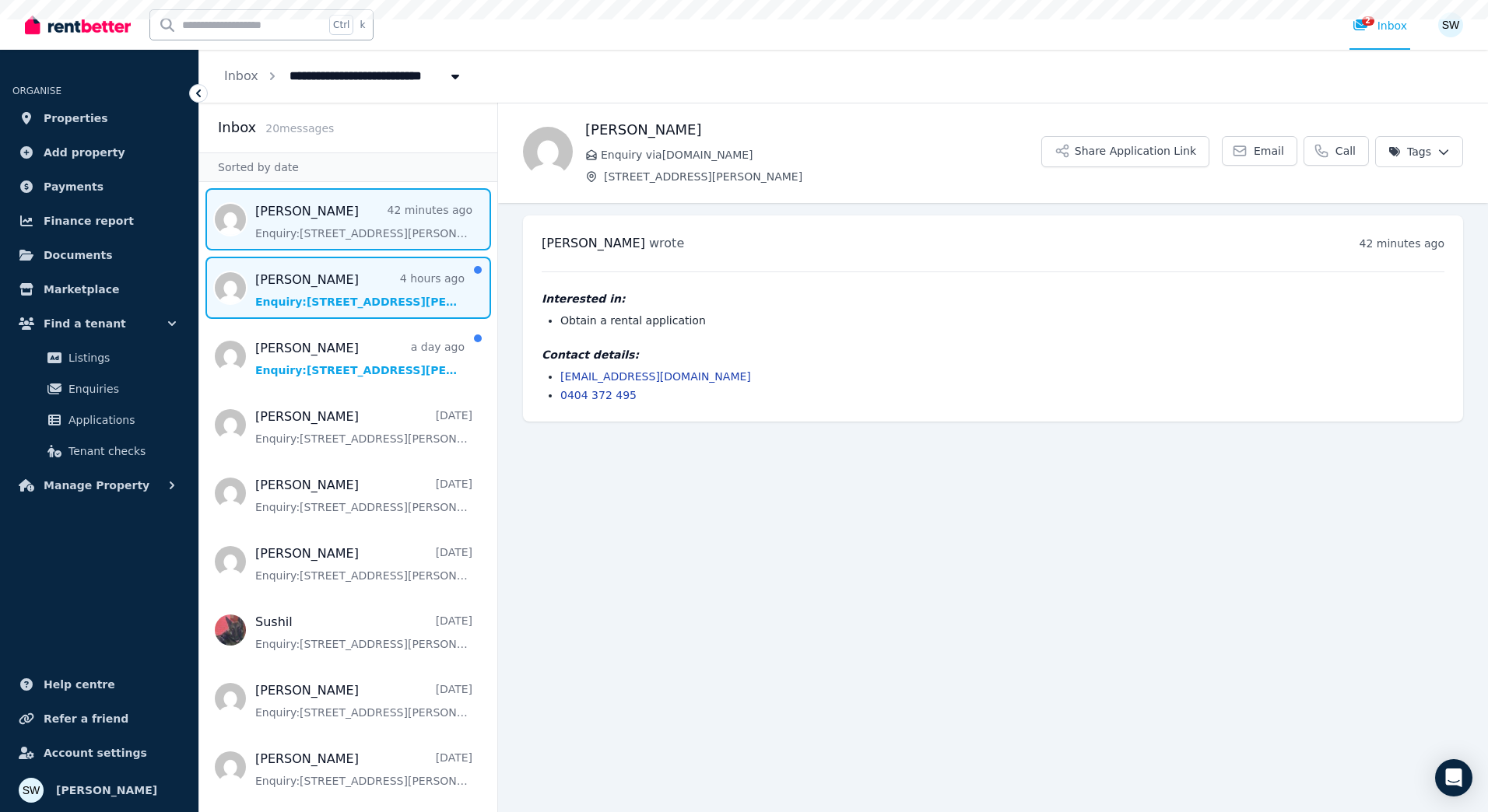
click at [331, 288] on span "Message list" at bounding box center [348, 288] width 298 height 62
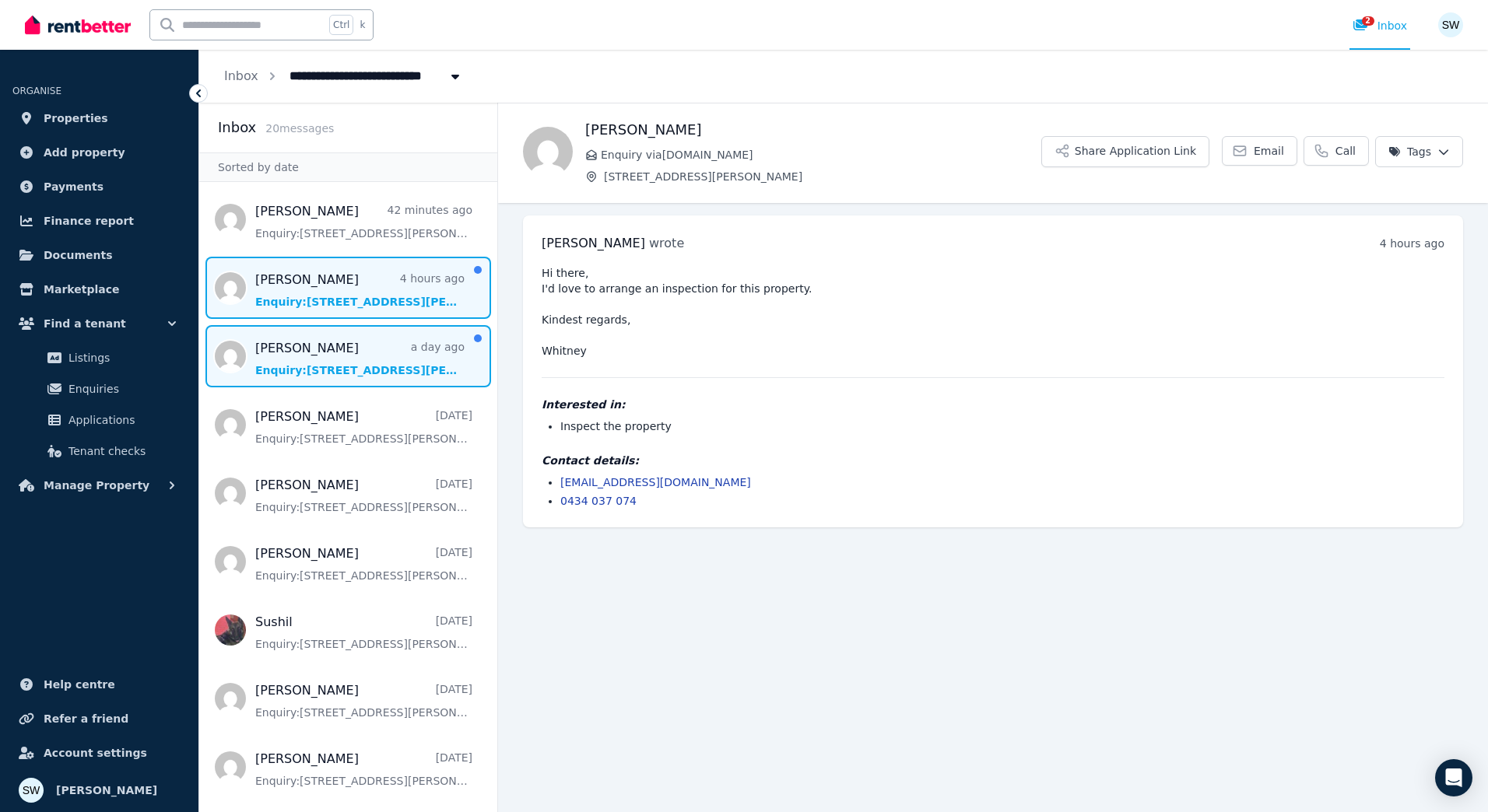
click at [330, 347] on span "Message list" at bounding box center [348, 356] width 298 height 62
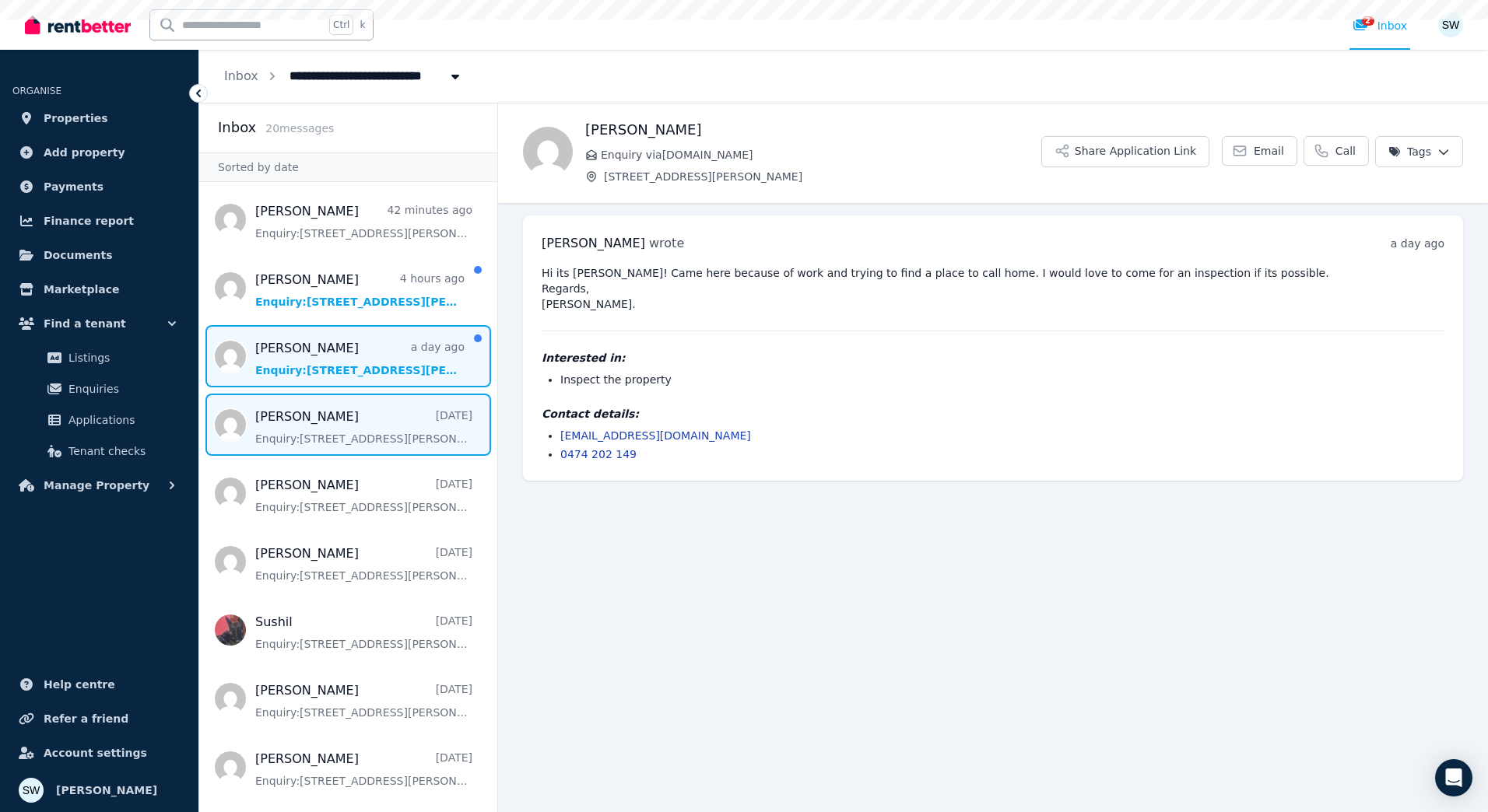
click at [325, 435] on span "Message list" at bounding box center [348, 424] width 298 height 62
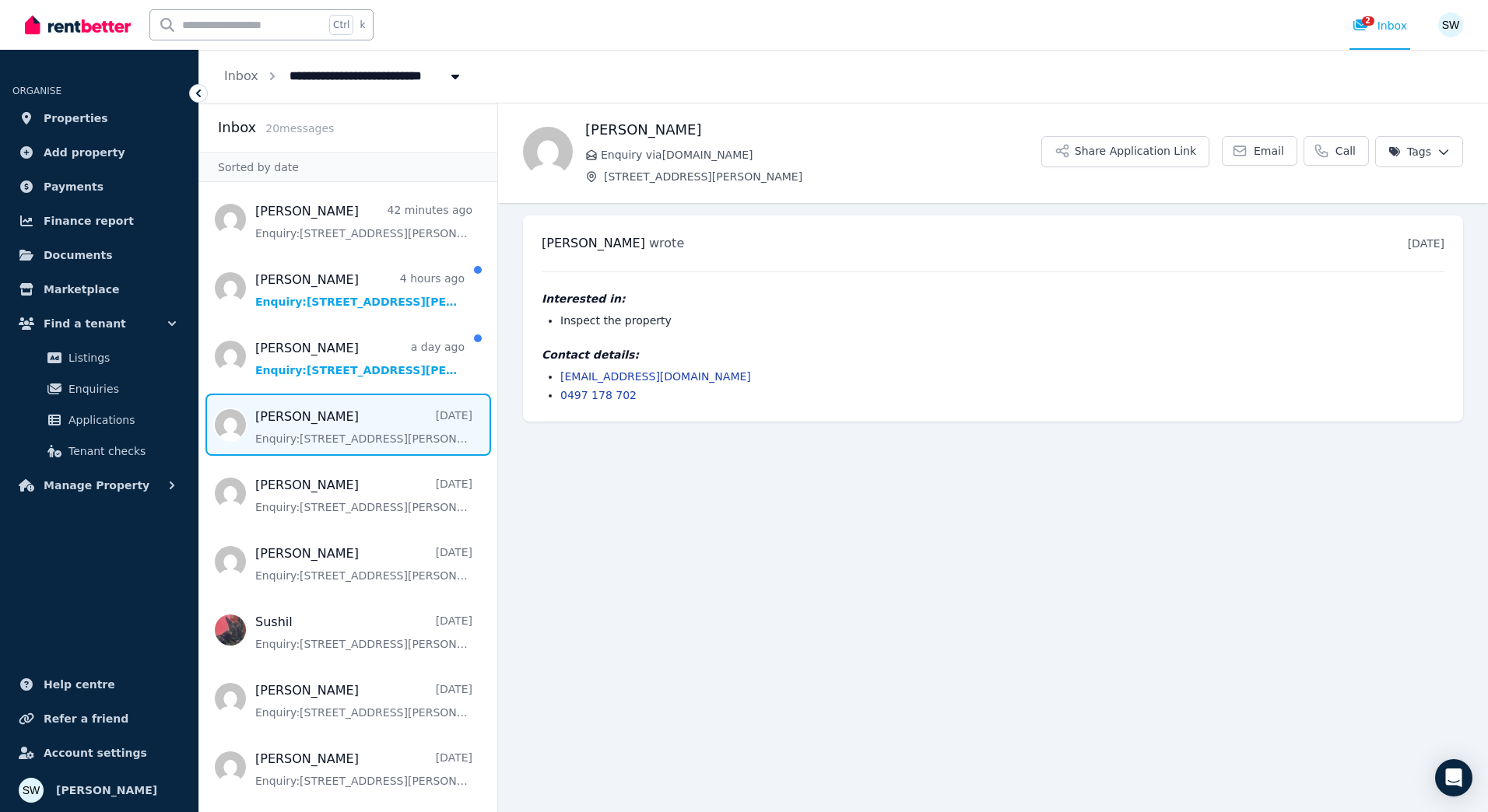
drag, startPoint x: 694, startPoint y: 455, endPoint x: 493, endPoint y: 399, distance: 208.7
click at [689, 450] on main "Back [PERSON_NAME] Enquiry via [DOMAIN_NAME] [STREET_ADDRESS][PERSON_NAME] Shar…" at bounding box center [993, 457] width 990 height 709
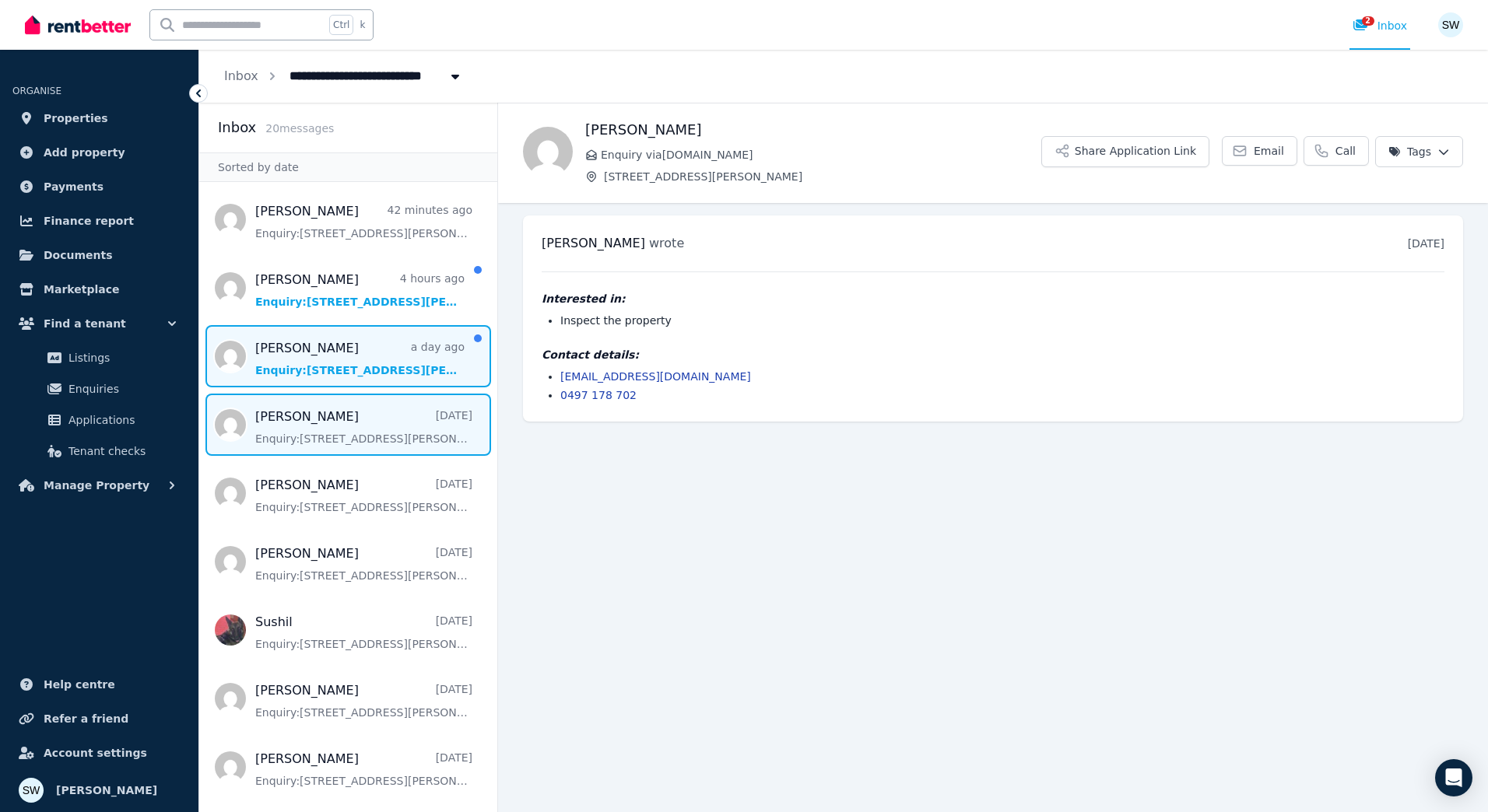
click at [312, 351] on span "Message list" at bounding box center [348, 356] width 298 height 62
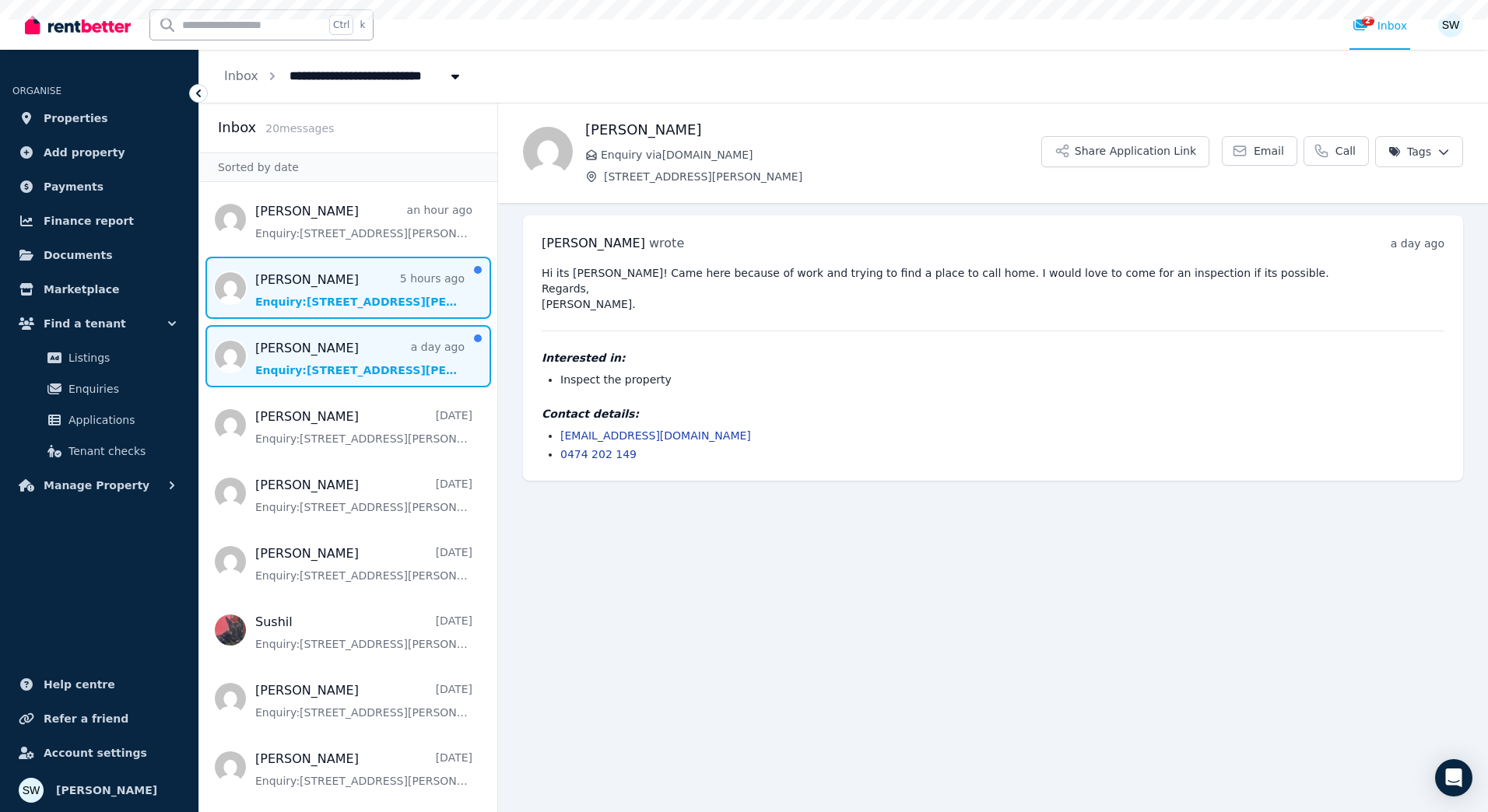
click at [337, 307] on span "Message list" at bounding box center [348, 288] width 298 height 62
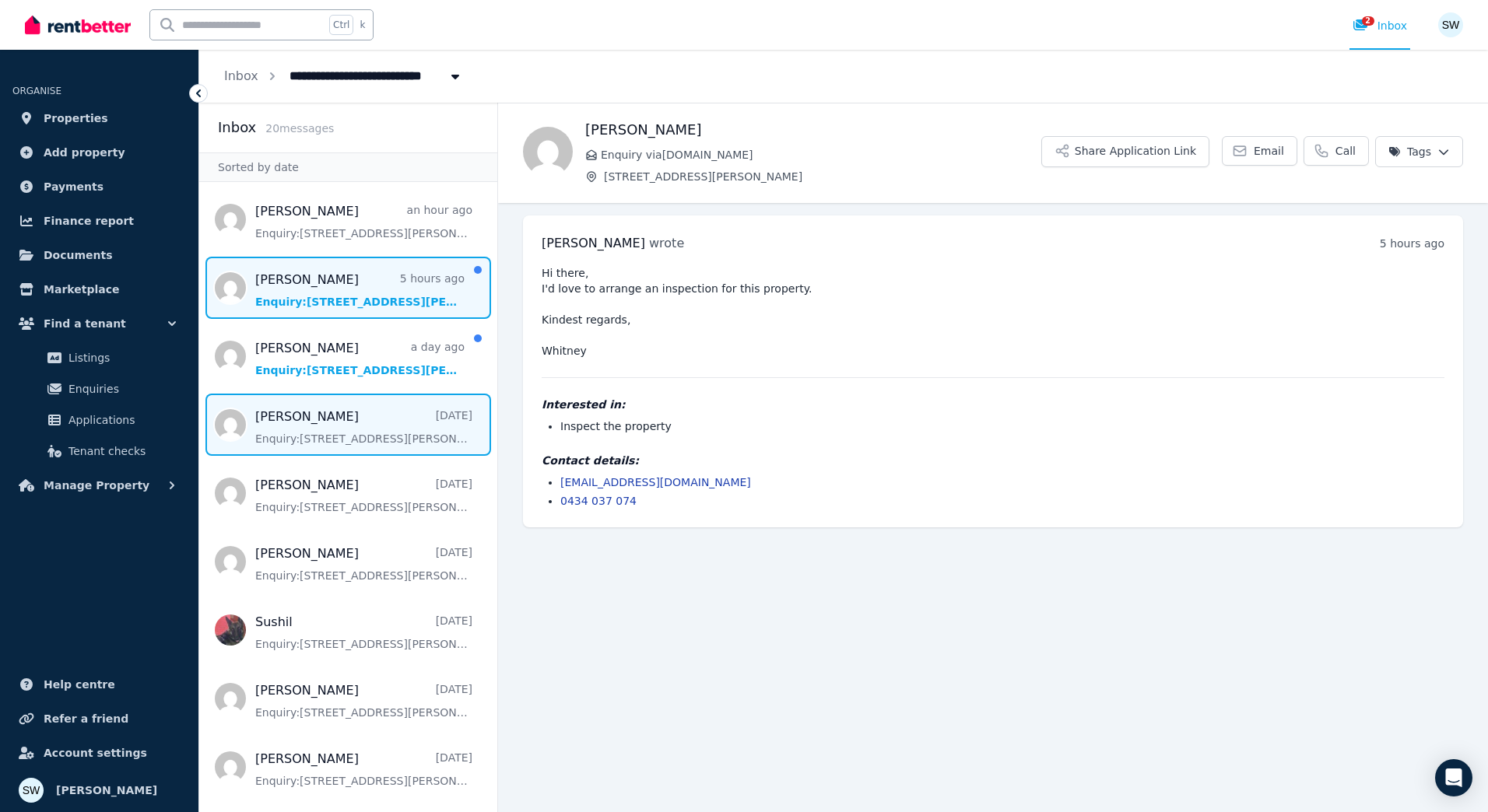
click at [337, 413] on span "Message list" at bounding box center [348, 424] width 298 height 62
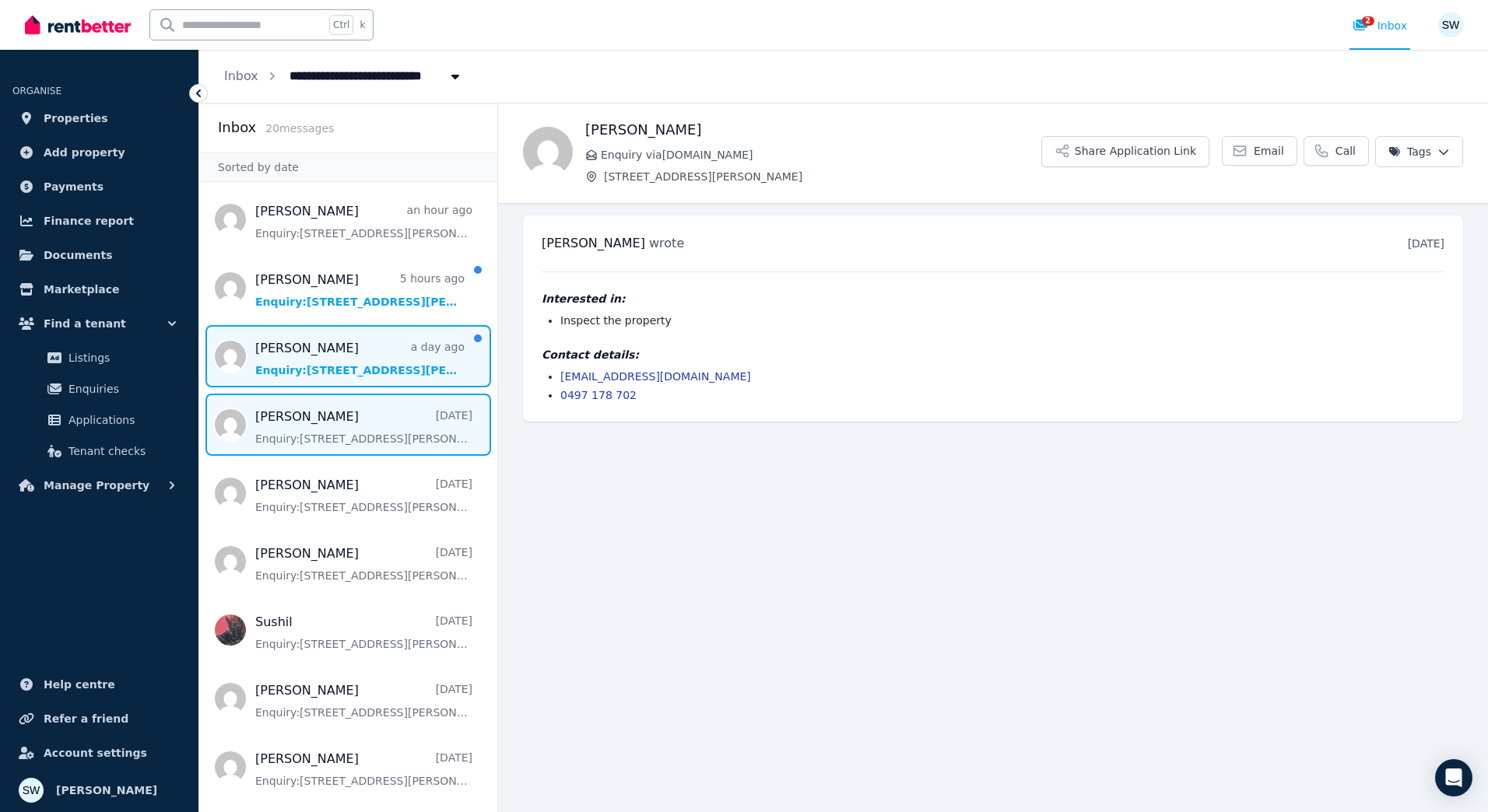
click at [368, 355] on span "Message list" at bounding box center [348, 356] width 298 height 62
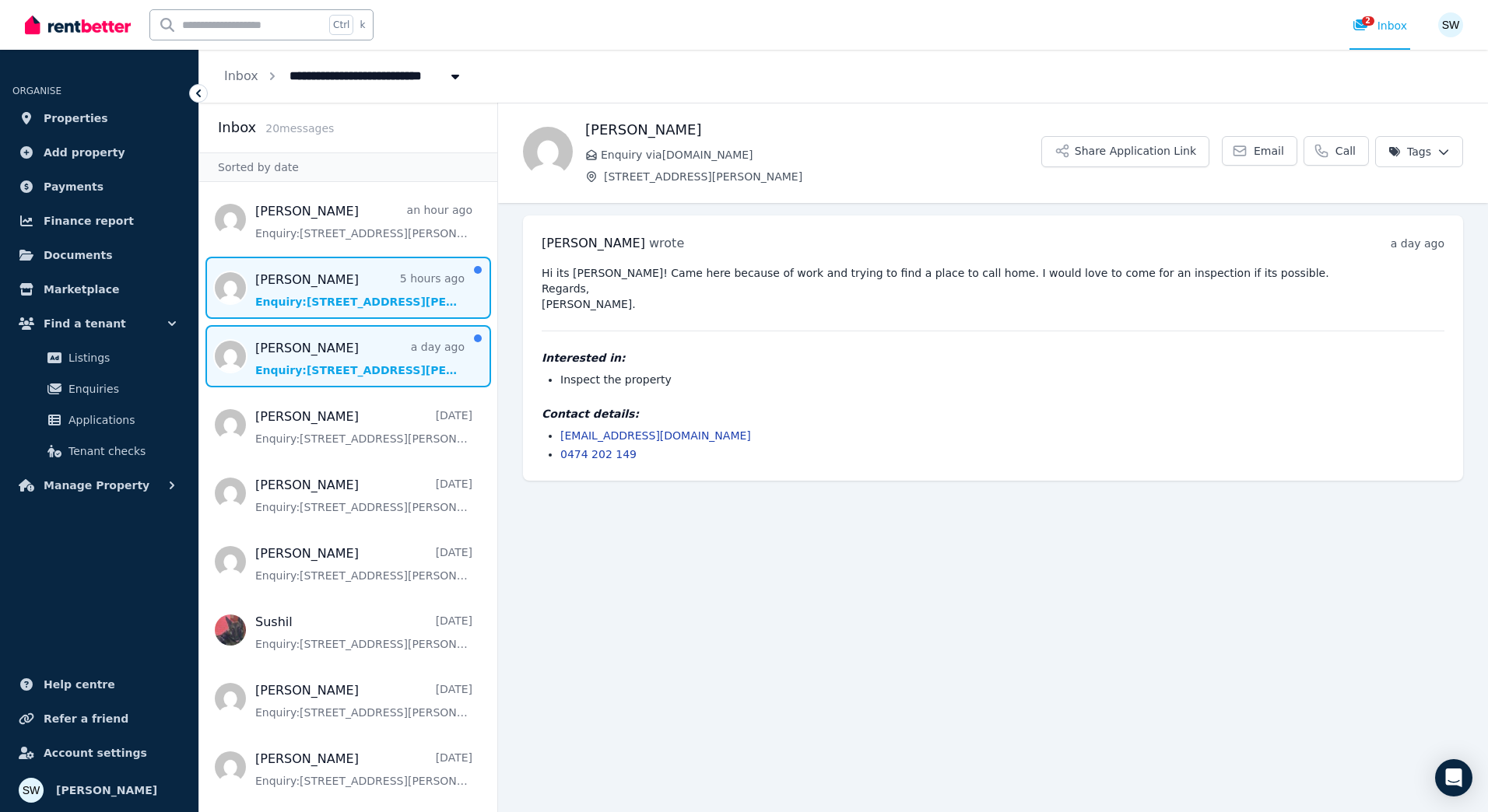
click at [373, 280] on span "Message list" at bounding box center [348, 288] width 298 height 62
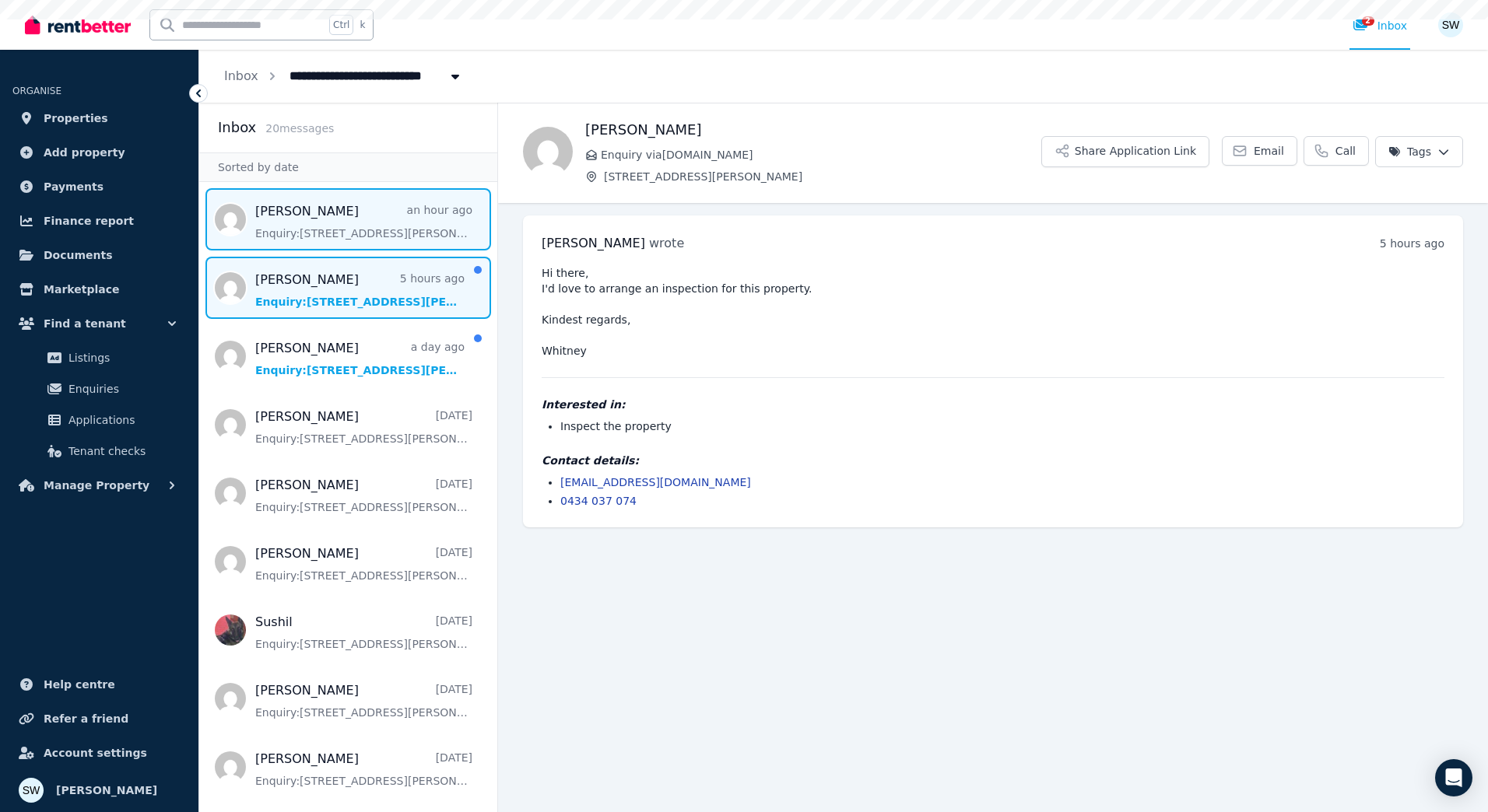
click at [373, 249] on span "Message list" at bounding box center [348, 219] width 298 height 62
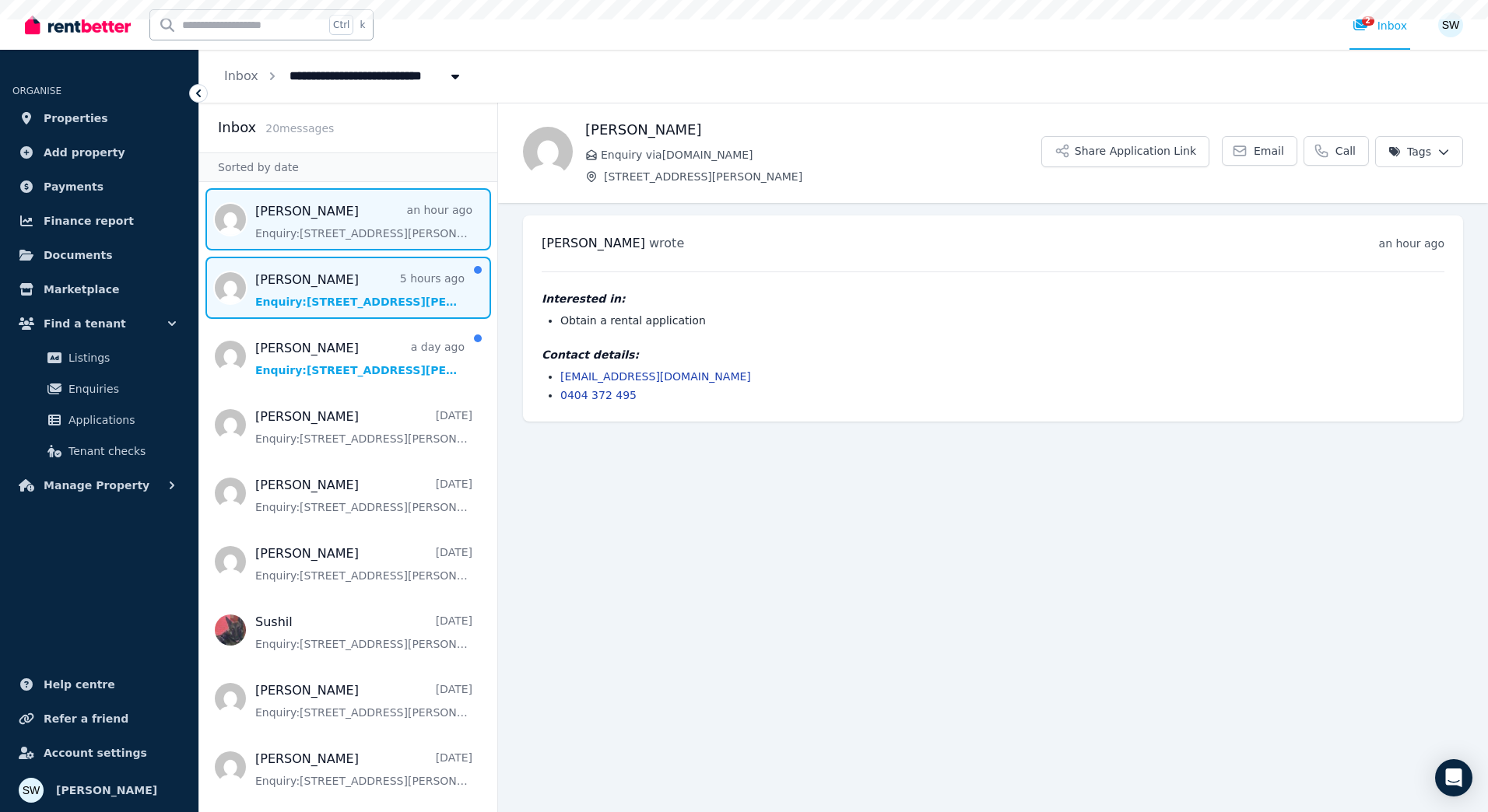
click at [378, 301] on span "Message list" at bounding box center [348, 288] width 298 height 62
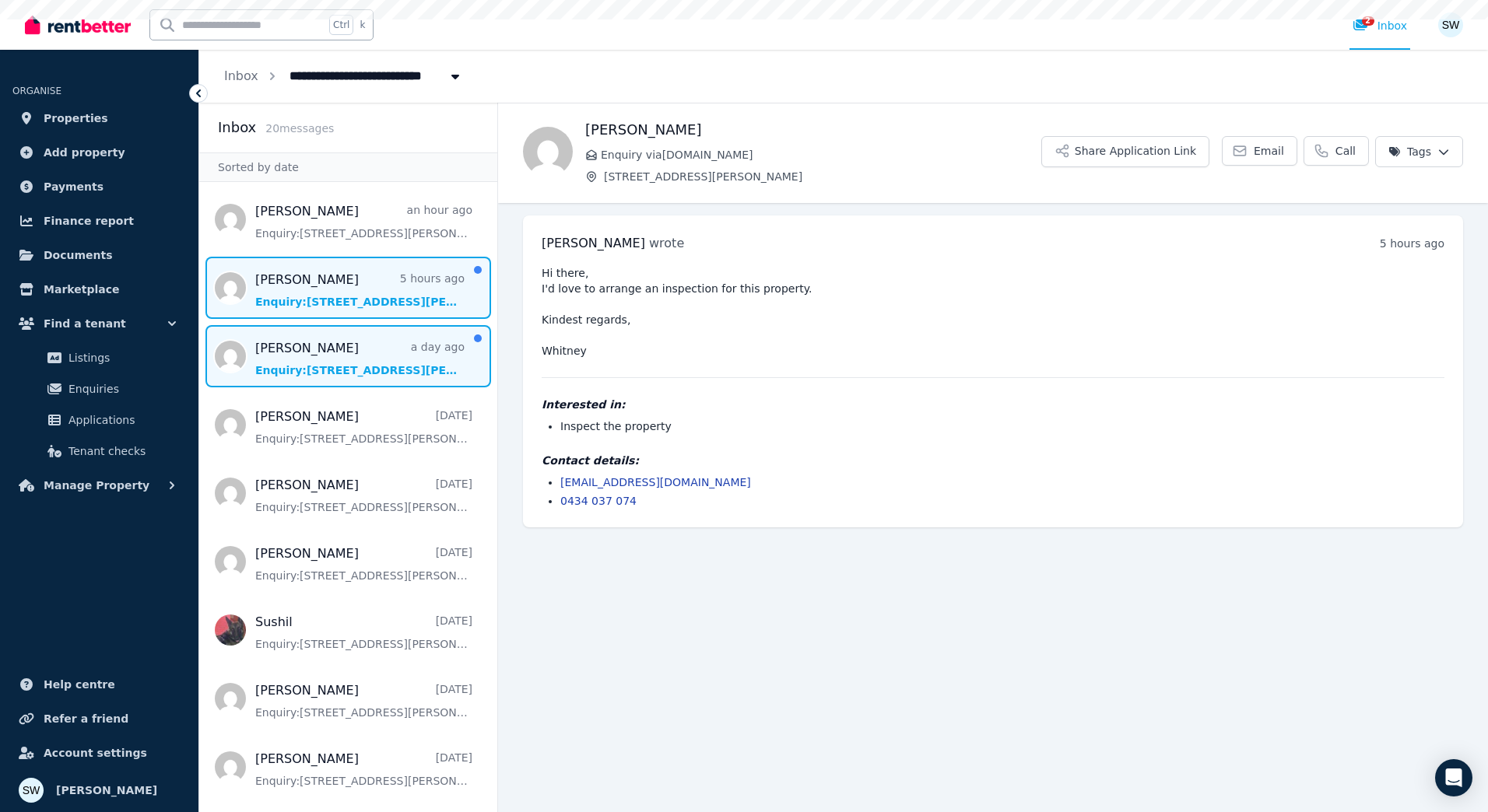
click at [368, 381] on span "Message list" at bounding box center [348, 356] width 298 height 62
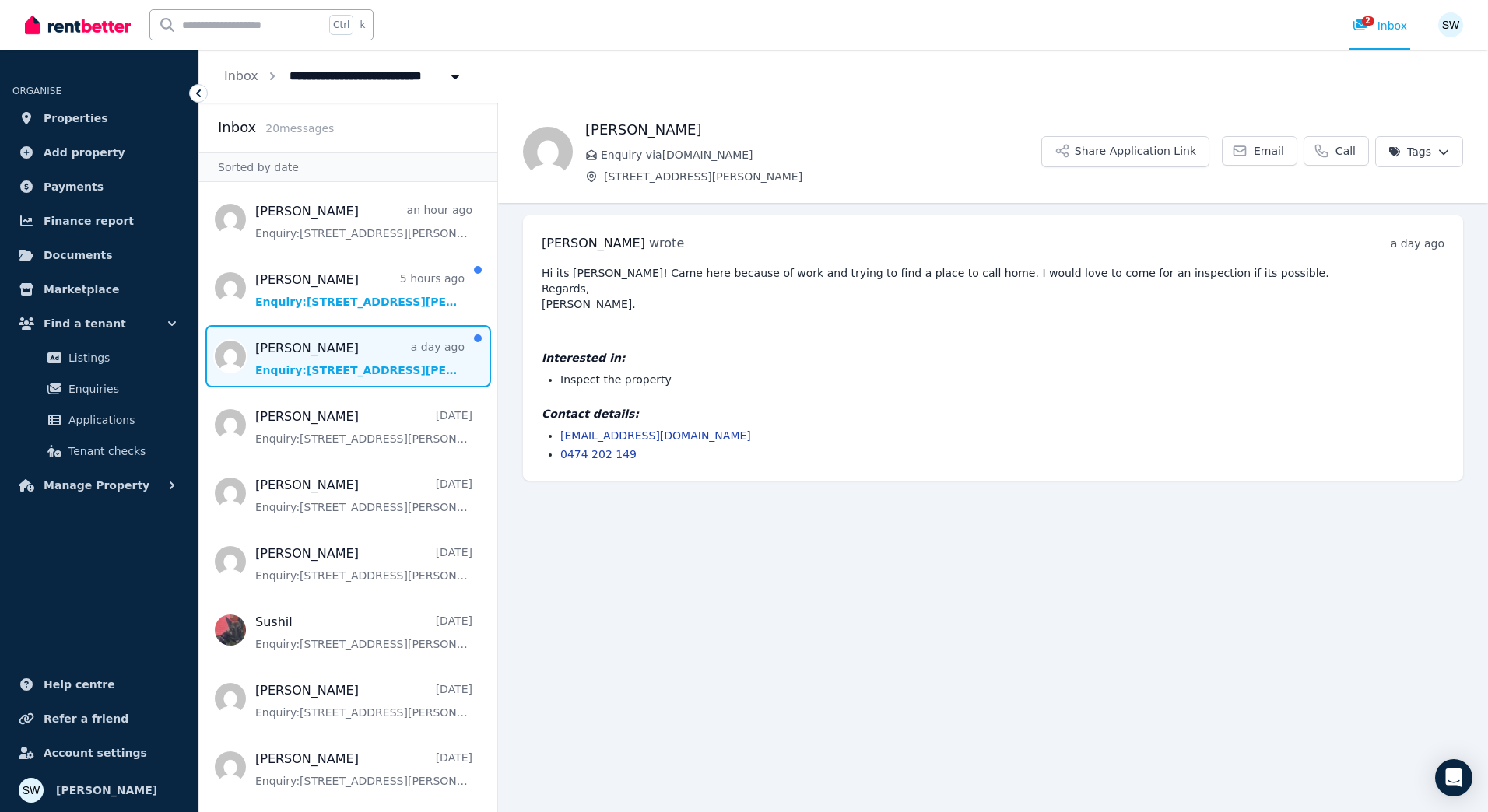
drag, startPoint x: 279, startPoint y: 286, endPoint x: 250, endPoint y: 360, distance: 79.5
click at [250, 362] on span "Message list" at bounding box center [348, 356] width 298 height 62
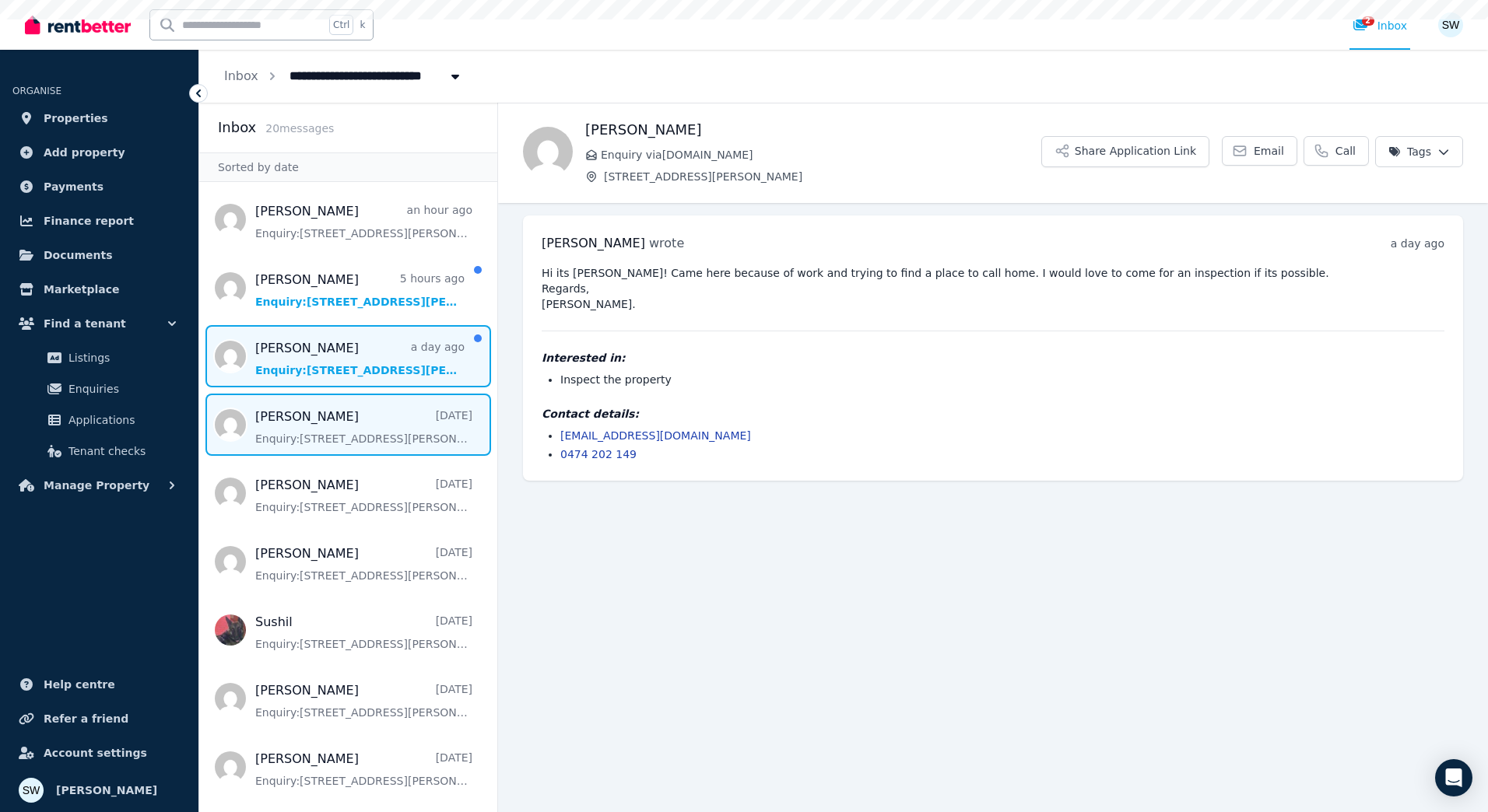
click at [270, 430] on span "Message list" at bounding box center [348, 424] width 298 height 62
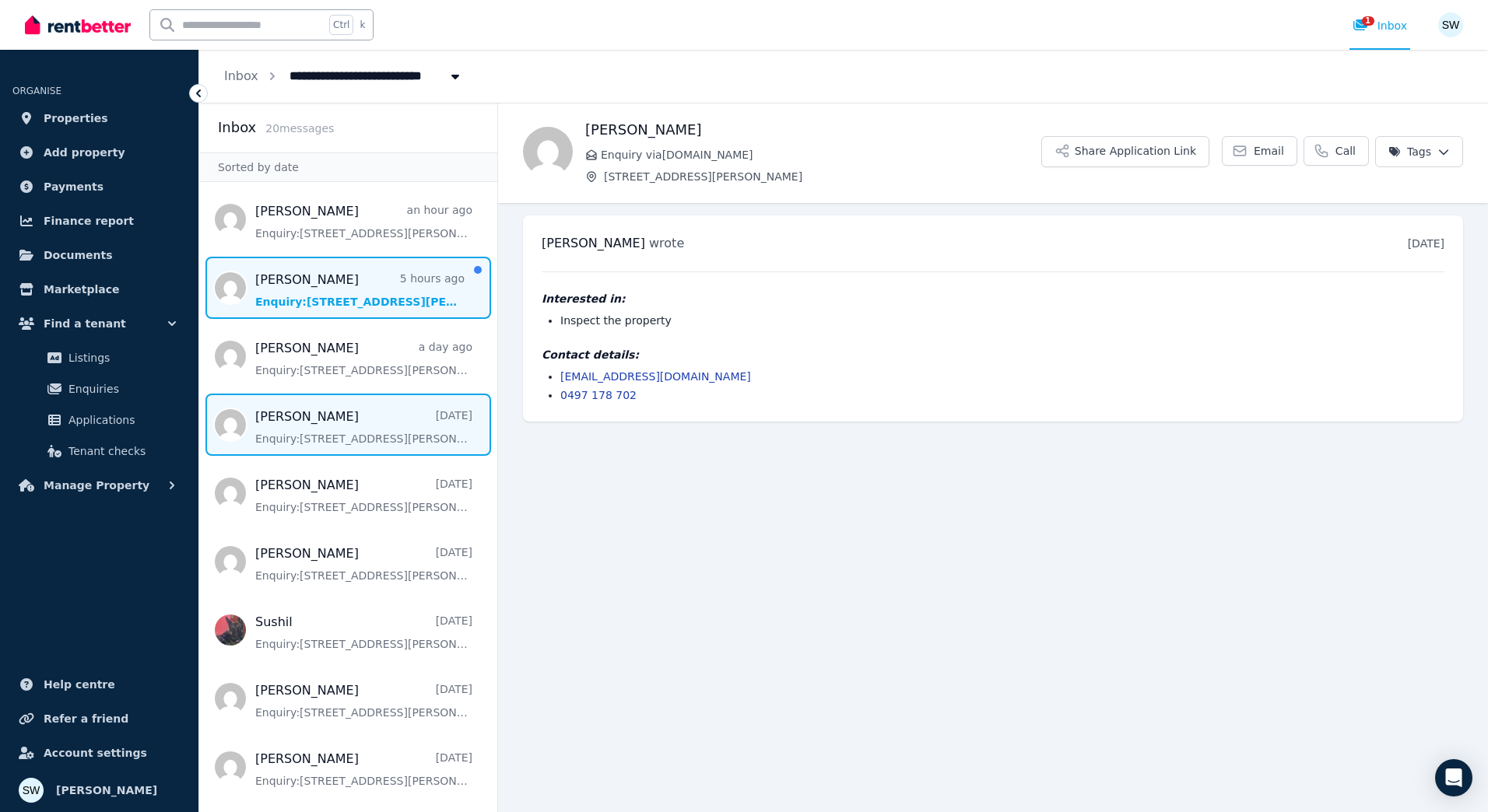
click at [342, 278] on span "Message list" at bounding box center [348, 288] width 298 height 62
